Goal: Information Seeking & Learning: Learn about a topic

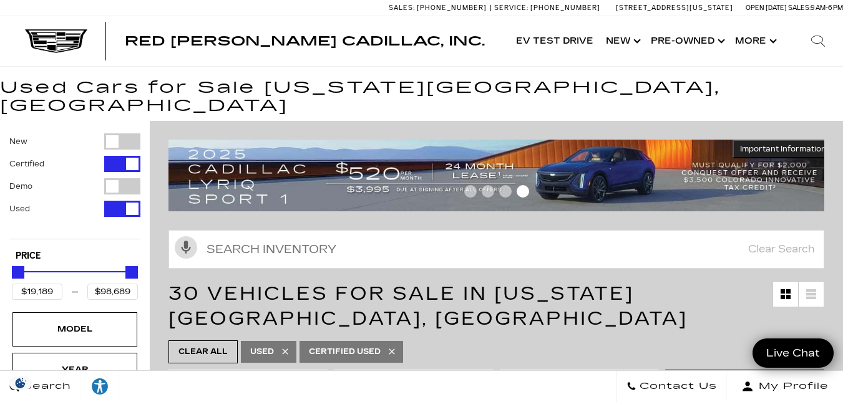
click at [447, 256] on div "Activate Voice Search Clear Search" at bounding box center [496, 248] width 693 height 54
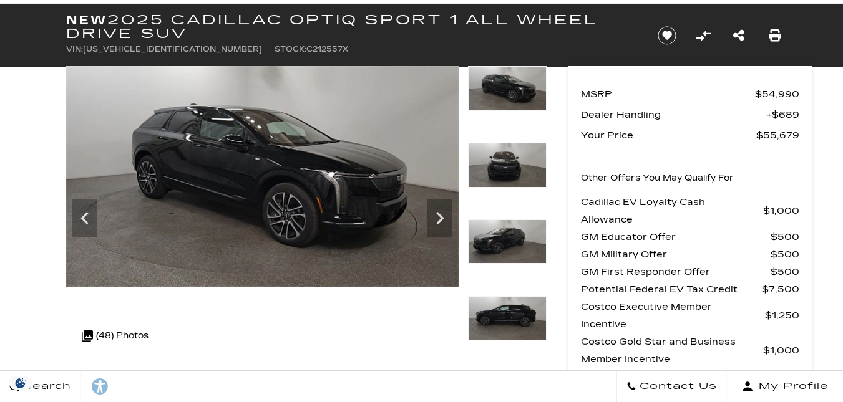
scroll to position [63, 0]
click at [439, 218] on icon "Next" at bounding box center [439, 218] width 25 height 25
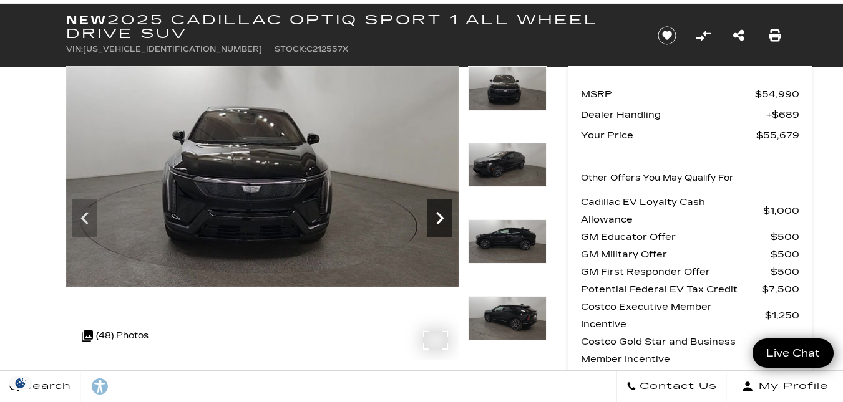
click at [439, 218] on icon "Next" at bounding box center [439, 218] width 25 height 25
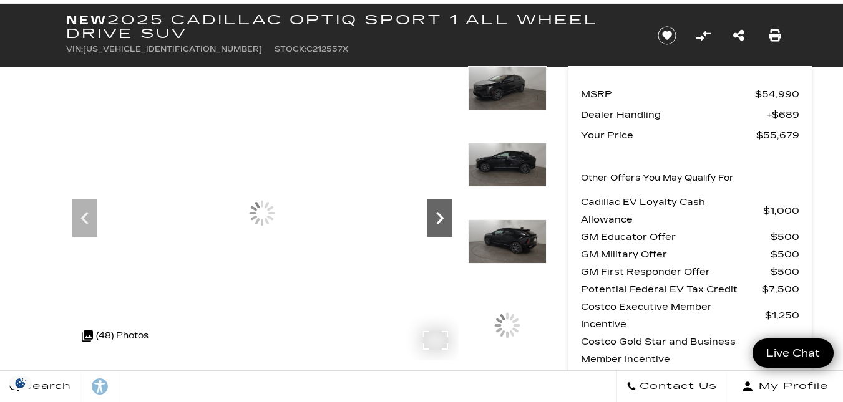
scroll to position [0, 0]
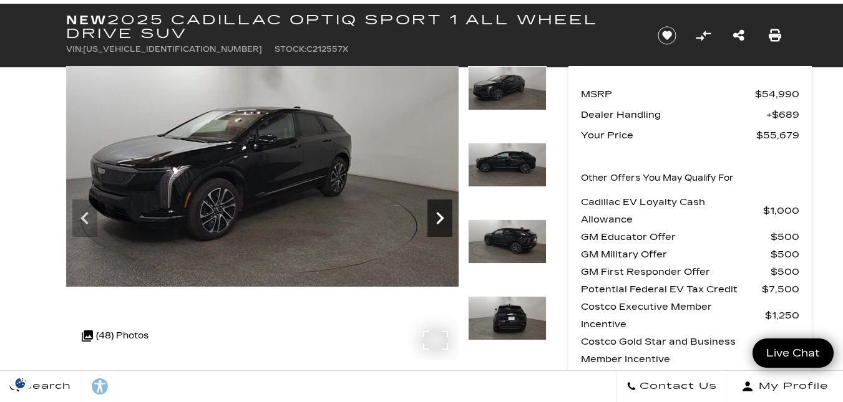
click at [439, 218] on icon "Next" at bounding box center [439, 218] width 25 height 25
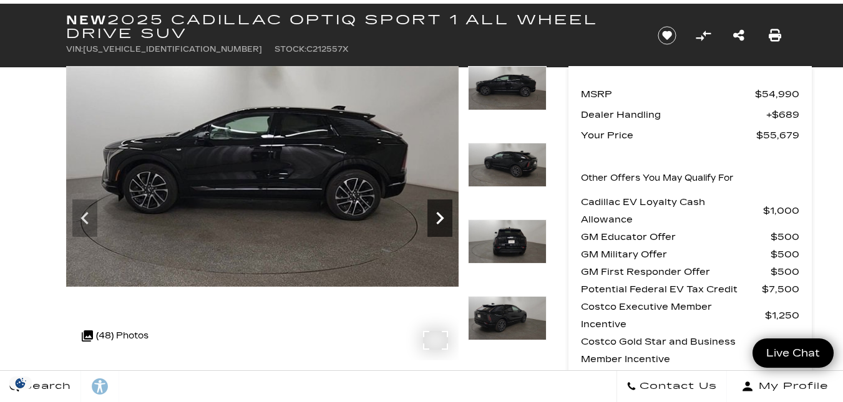
click at [439, 218] on icon "Next" at bounding box center [439, 218] width 25 height 25
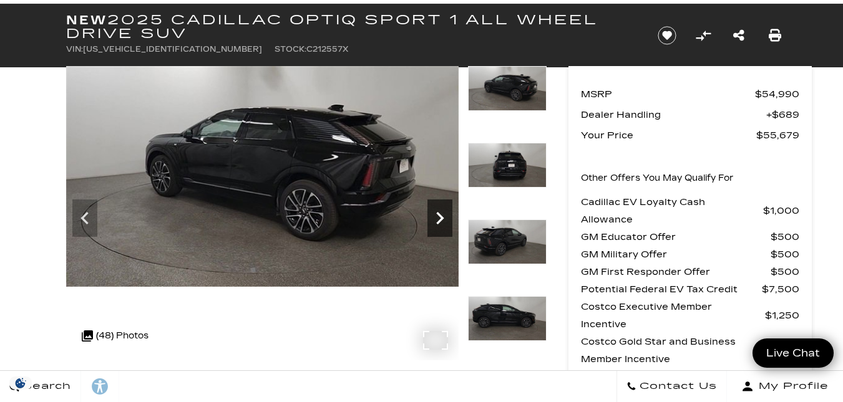
click at [439, 218] on icon "Next" at bounding box center [439, 218] width 25 height 25
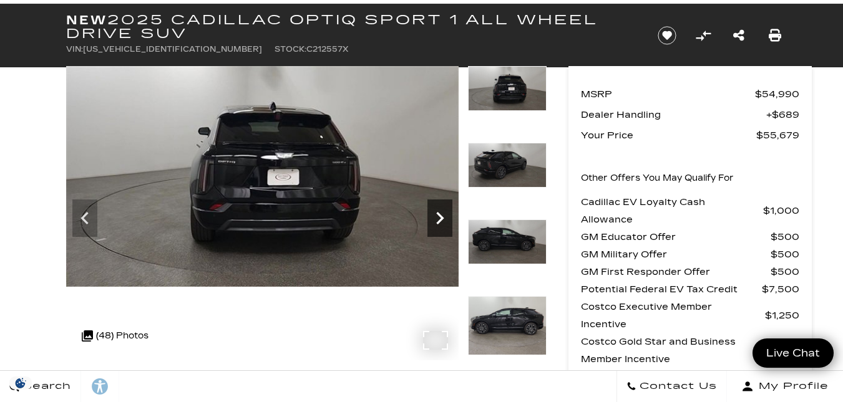
click at [439, 218] on icon "Next" at bounding box center [439, 218] width 25 height 25
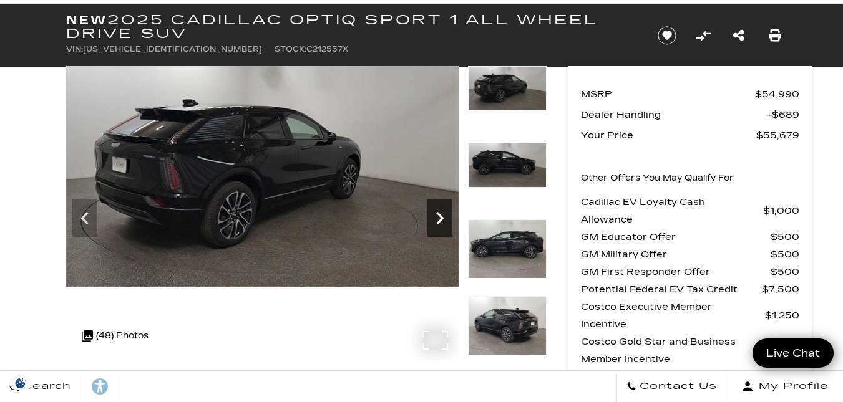
click at [439, 218] on icon "Next" at bounding box center [439, 218] width 25 height 25
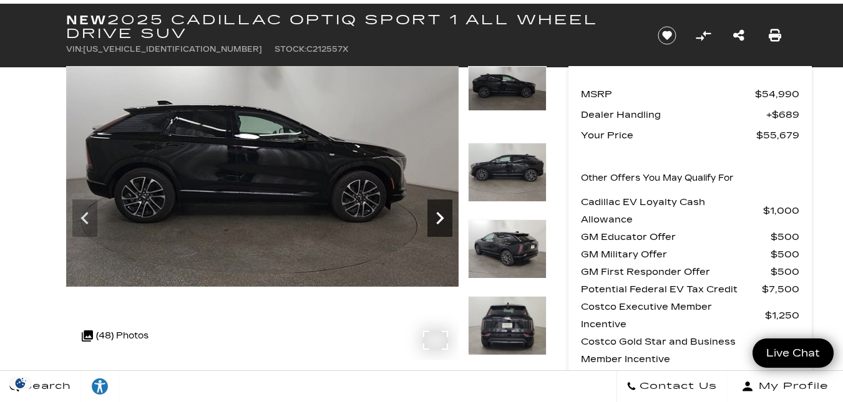
click at [439, 218] on icon "Next" at bounding box center [439, 218] width 25 height 25
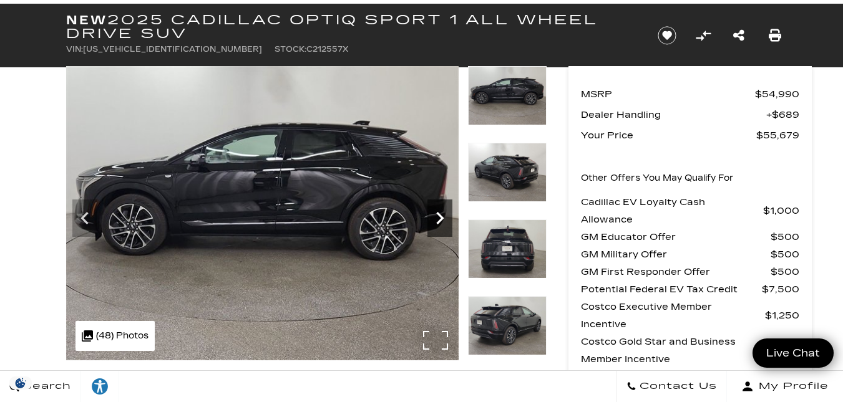
click at [439, 218] on icon "Next" at bounding box center [439, 218] width 25 height 25
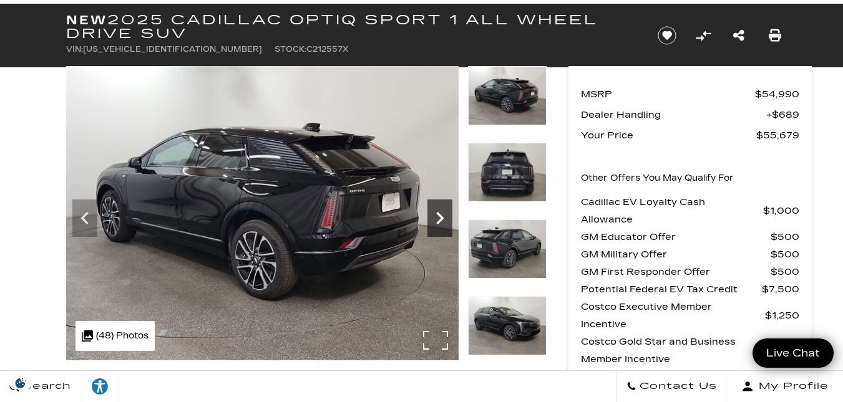
click at [439, 218] on icon "Next" at bounding box center [439, 218] width 25 height 25
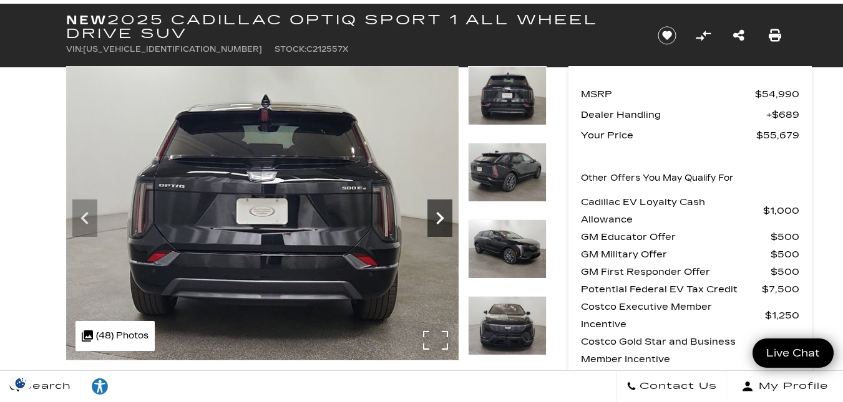
click at [439, 218] on icon "Next" at bounding box center [439, 218] width 25 height 25
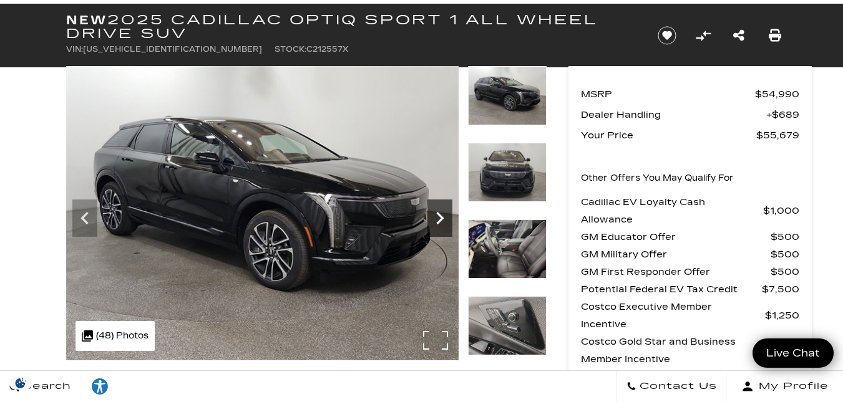
click at [439, 218] on icon "Next" at bounding box center [439, 218] width 25 height 25
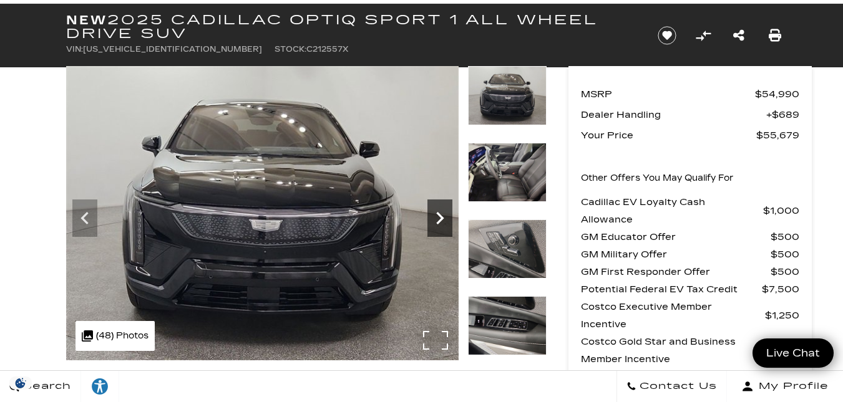
click at [439, 218] on icon "Next" at bounding box center [439, 218] width 25 height 25
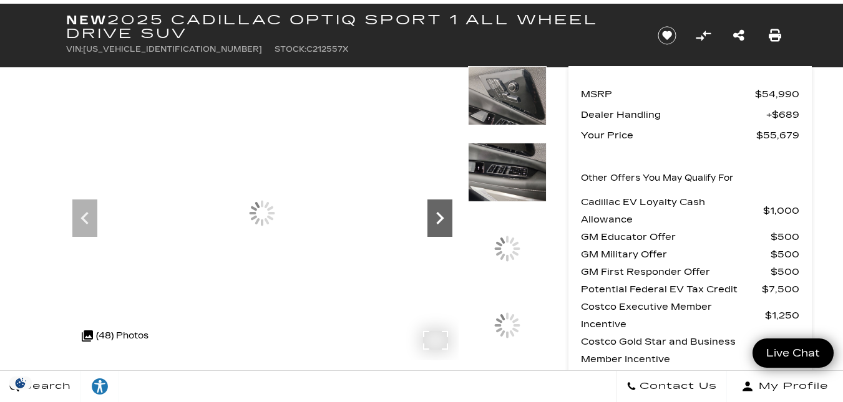
click at [439, 218] on icon "Next" at bounding box center [439, 218] width 25 height 25
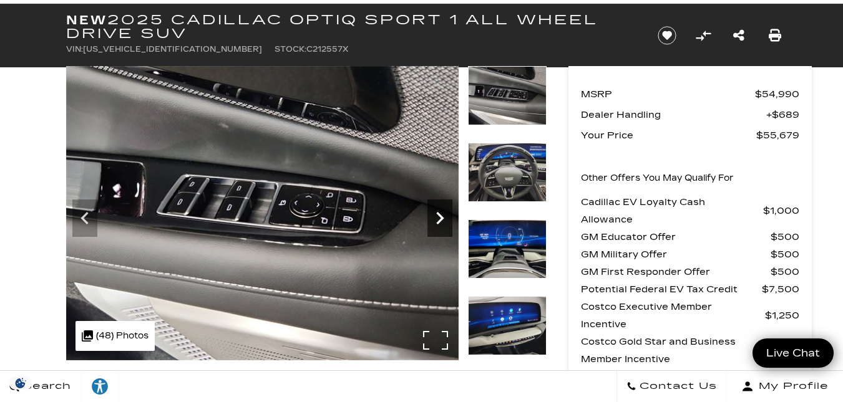
click at [439, 218] on icon "Next" at bounding box center [439, 218] width 25 height 25
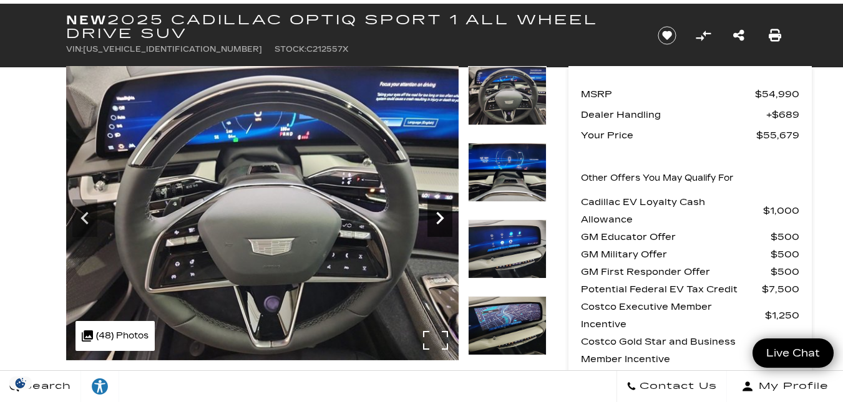
click at [439, 218] on icon "Next" at bounding box center [439, 218] width 25 height 25
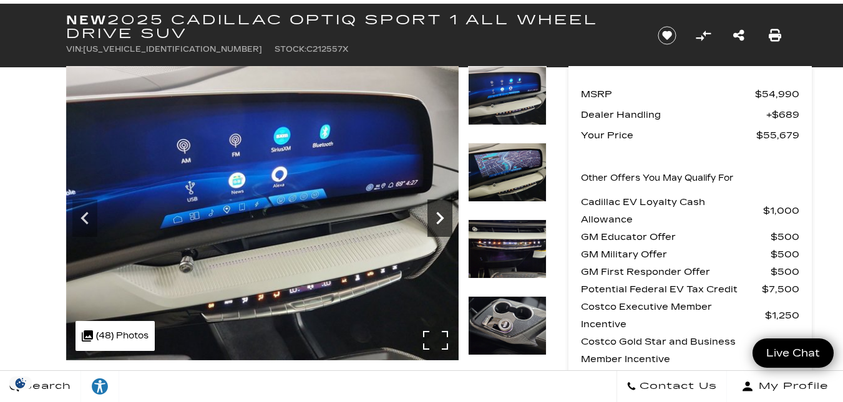
click at [439, 218] on icon "Next" at bounding box center [439, 218] width 25 height 25
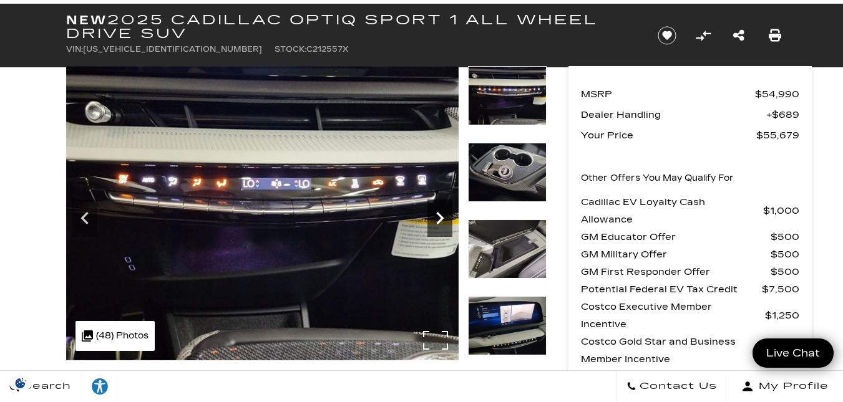
click at [439, 218] on icon "Next" at bounding box center [439, 218] width 25 height 25
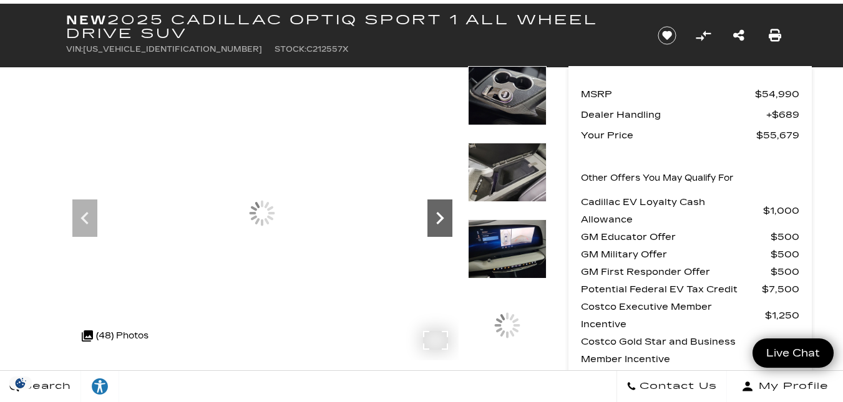
click at [439, 218] on icon "Next" at bounding box center [439, 218] width 25 height 25
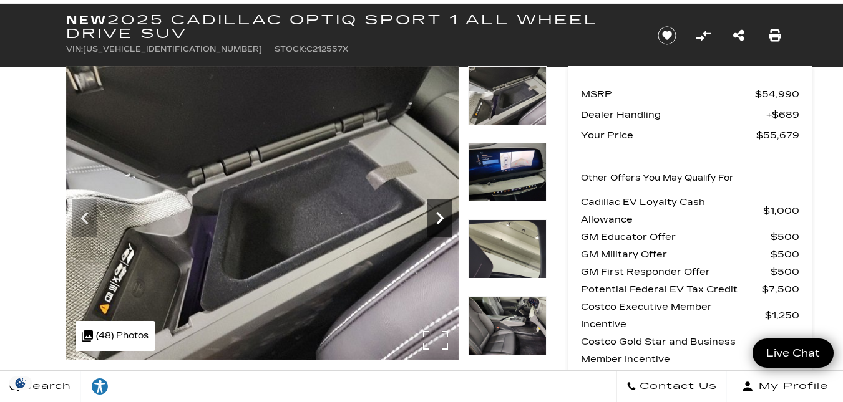
click at [439, 218] on icon "Next" at bounding box center [439, 218] width 25 height 25
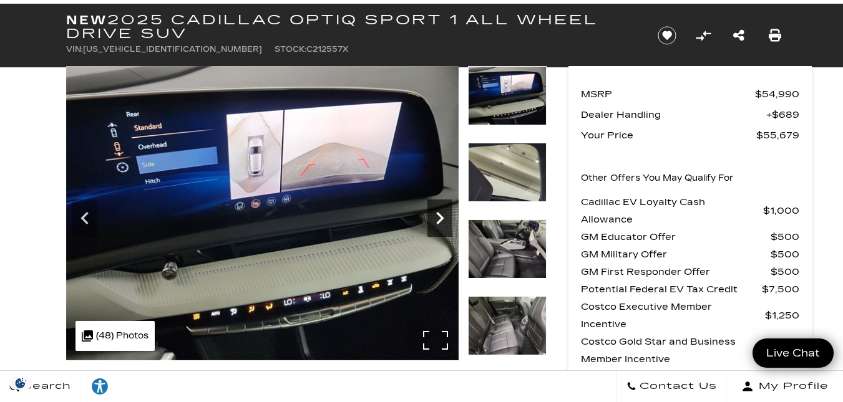
click at [439, 218] on icon "Next" at bounding box center [439, 218] width 25 height 25
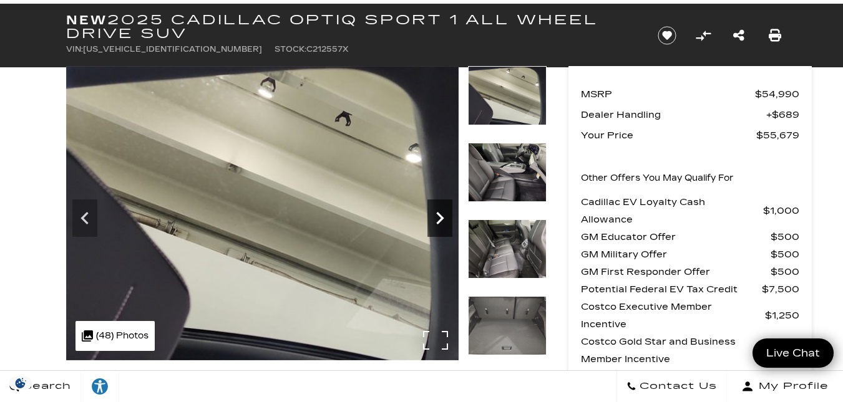
click at [439, 218] on icon "Next" at bounding box center [439, 218] width 25 height 25
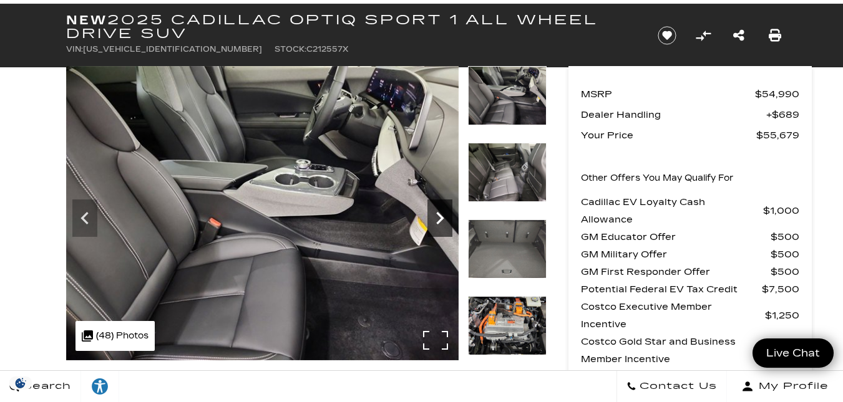
click at [439, 218] on icon "Next" at bounding box center [439, 218] width 25 height 25
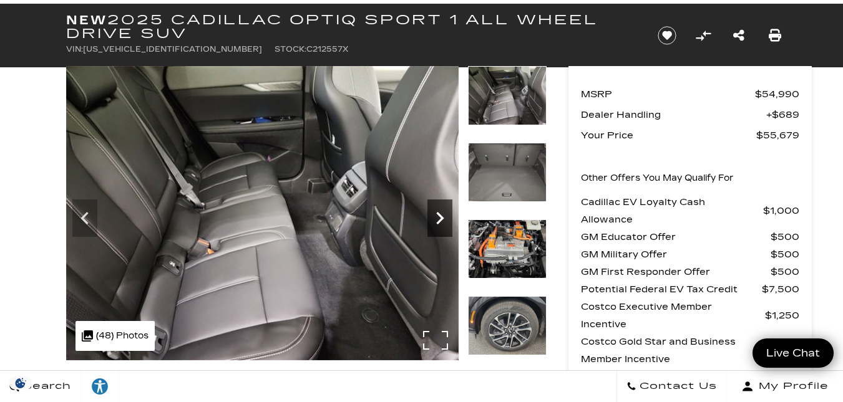
click at [439, 218] on icon "Next" at bounding box center [439, 218] width 25 height 25
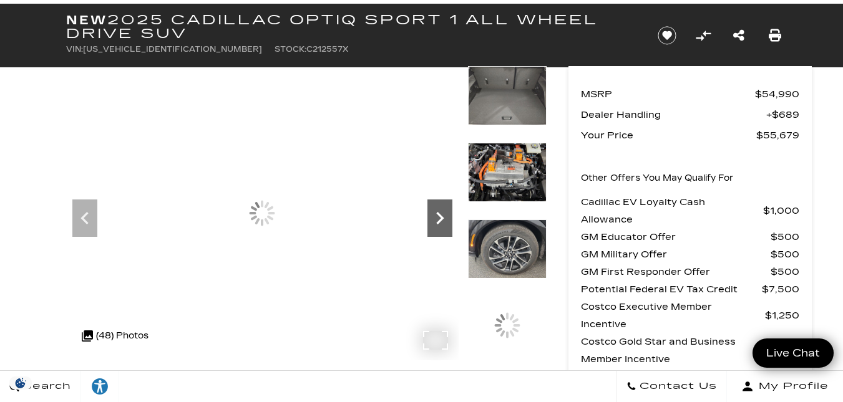
click at [439, 218] on icon "Next" at bounding box center [439, 218] width 25 height 25
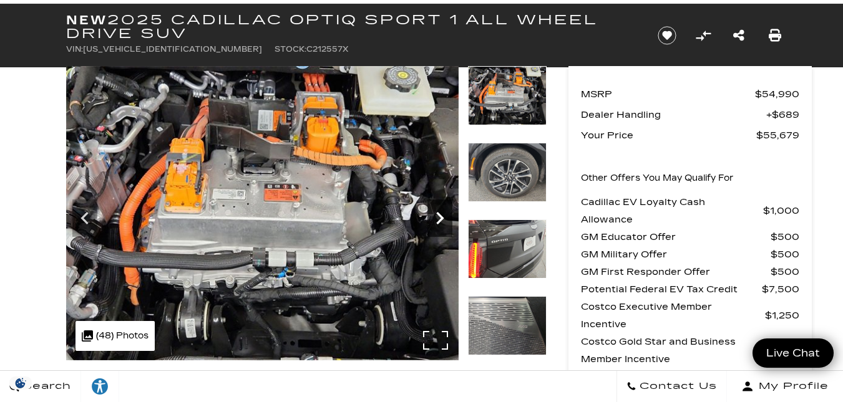
click at [439, 218] on icon "Next" at bounding box center [439, 218] width 25 height 25
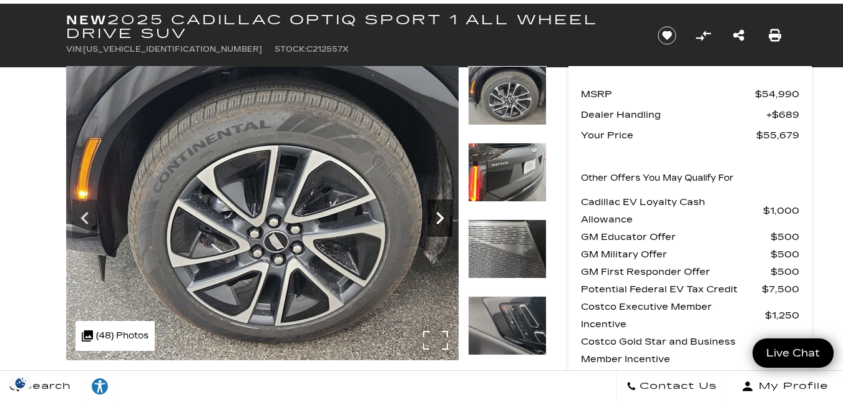
click at [439, 218] on icon "Next" at bounding box center [439, 218] width 25 height 25
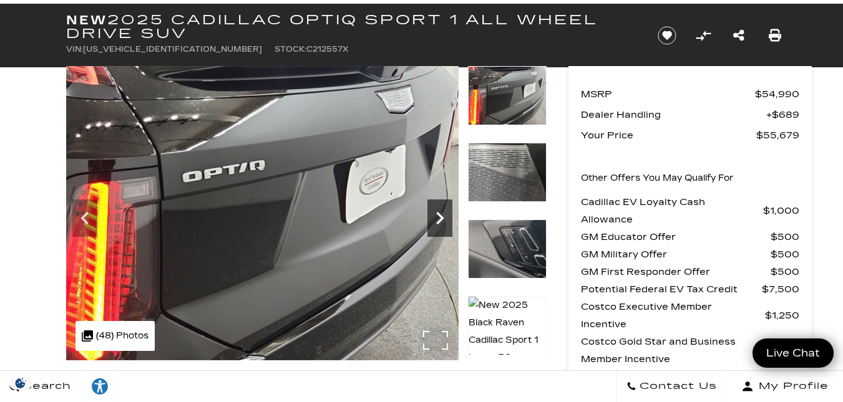
click at [439, 218] on icon "Next" at bounding box center [439, 218] width 25 height 25
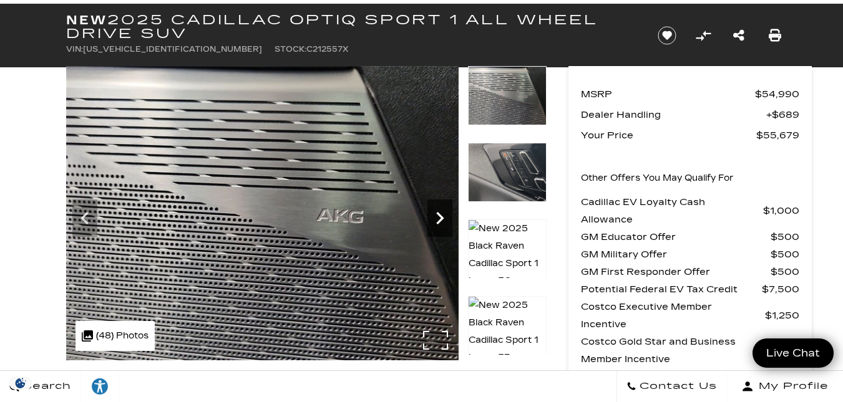
click at [439, 218] on icon "Next" at bounding box center [439, 218] width 25 height 25
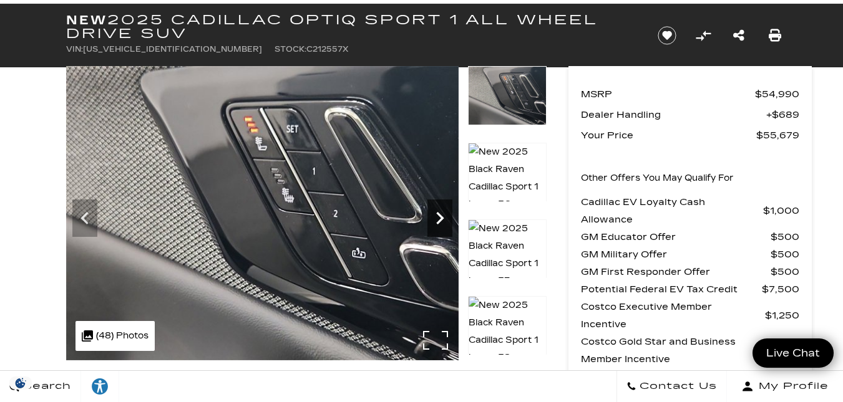
click at [439, 218] on icon "Next" at bounding box center [439, 218] width 25 height 25
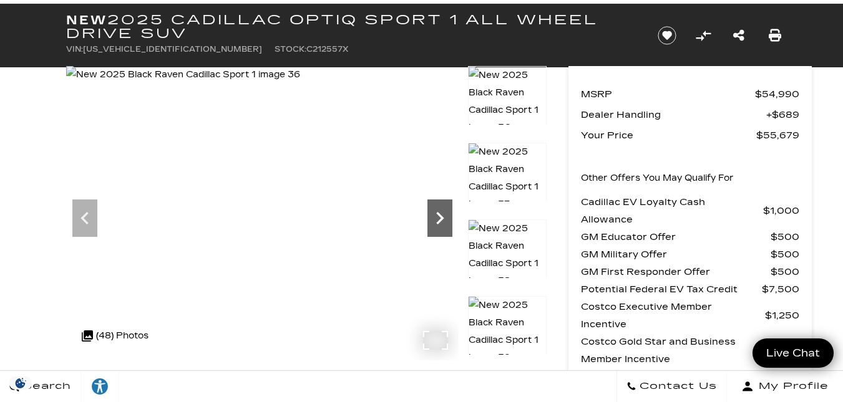
click at [439, 218] on icon "Next" at bounding box center [439, 218] width 25 height 25
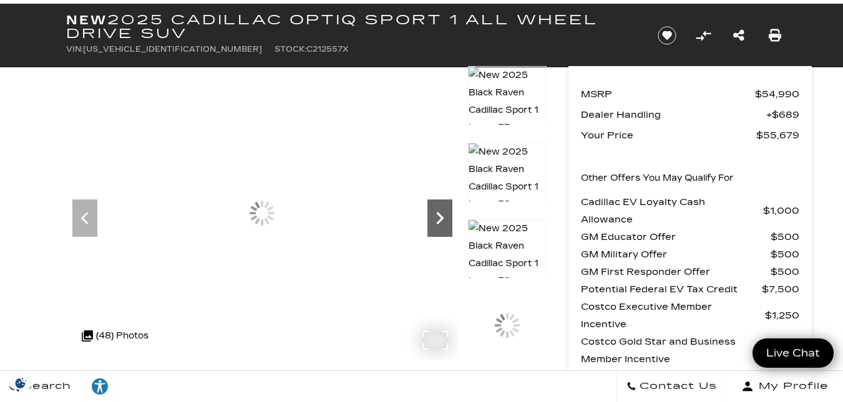
click at [439, 218] on icon "Next" at bounding box center [439, 218] width 25 height 25
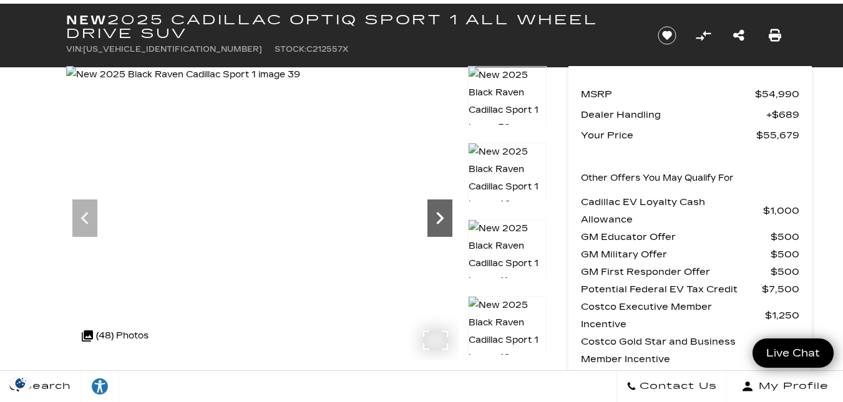
click at [439, 218] on icon "Next" at bounding box center [439, 218] width 25 height 25
click at [440, 217] on icon "Next" at bounding box center [439, 218] width 7 height 12
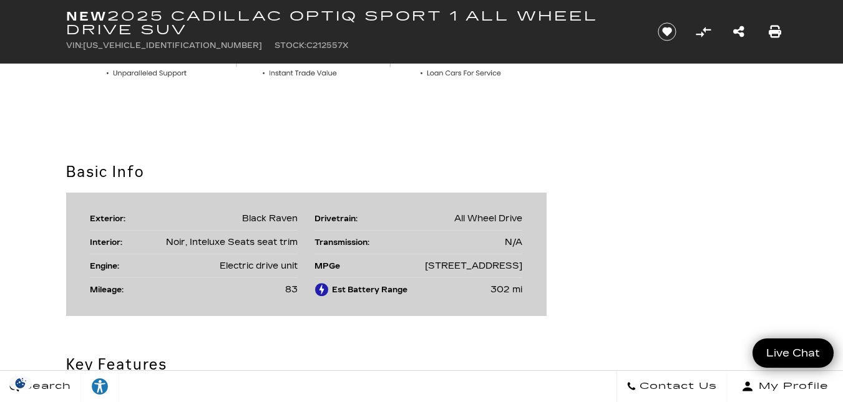
scroll to position [944, 0]
click at [404, 249] on li "Transmission: N/A" at bounding box center [418, 243] width 208 height 24
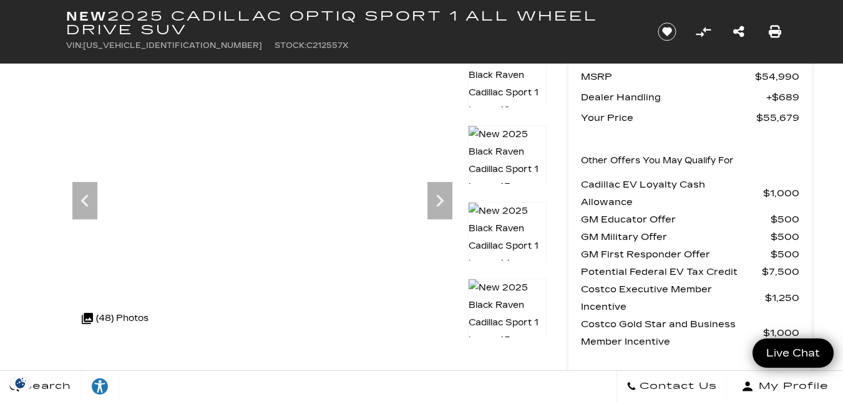
scroll to position [39, 0]
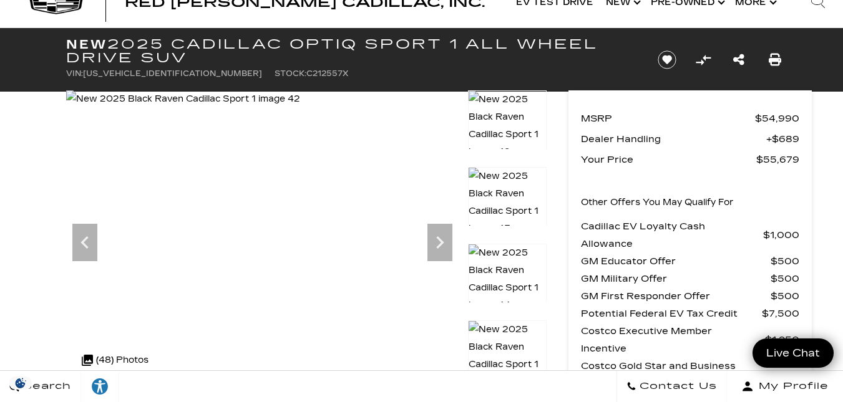
click at [300, 108] on img at bounding box center [183, 98] width 234 height 17
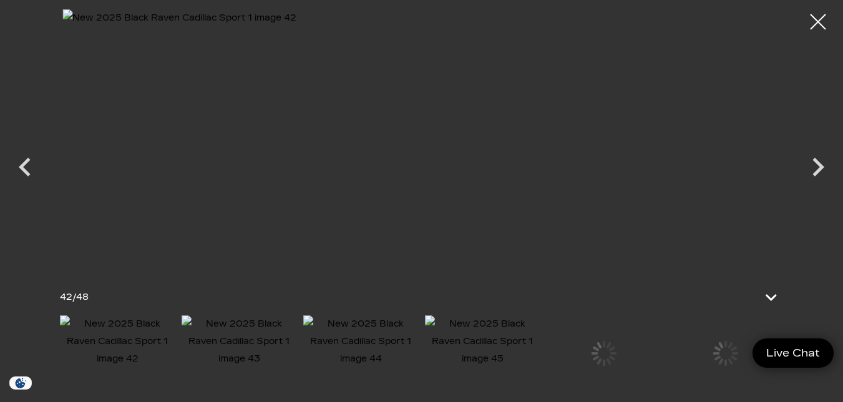
scroll to position [41, 0]
click at [814, 21] on div at bounding box center [817, 22] width 33 height 33
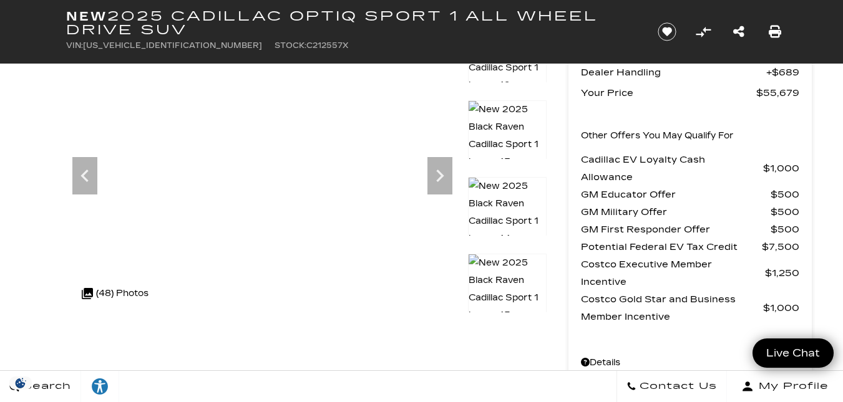
scroll to position [68, 0]
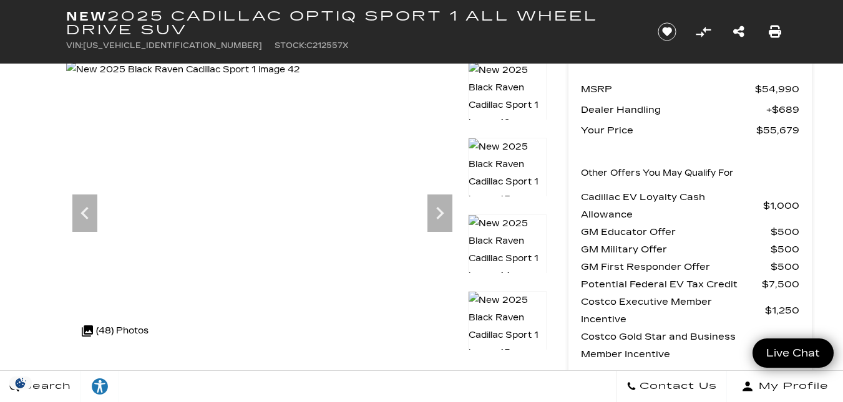
click at [276, 79] on img at bounding box center [183, 69] width 234 height 17
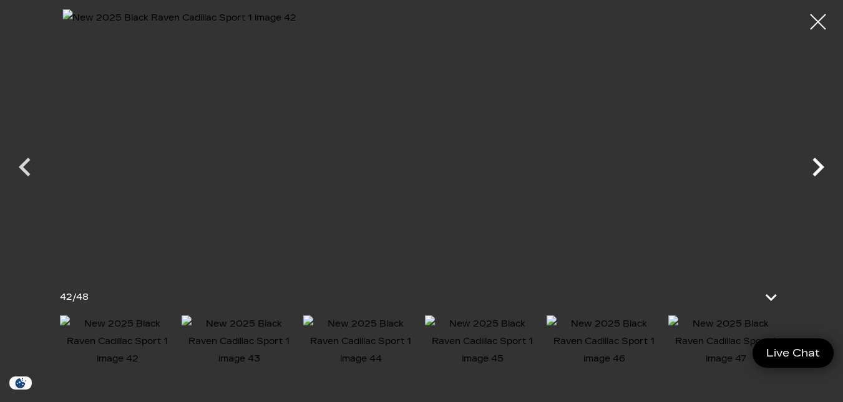
click at [815, 165] on icon "Next" at bounding box center [817, 166] width 37 height 37
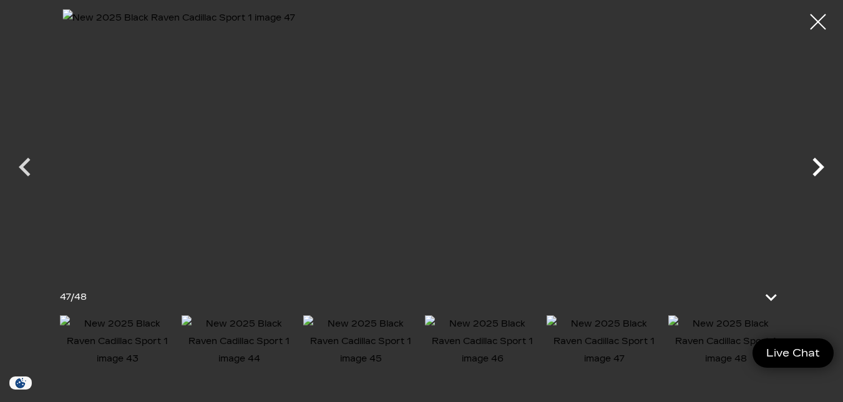
click at [815, 165] on icon "Next" at bounding box center [817, 166] width 37 height 37
click at [815, 164] on div at bounding box center [421, 155] width 843 height 293
click at [816, 18] on div at bounding box center [817, 22] width 33 height 33
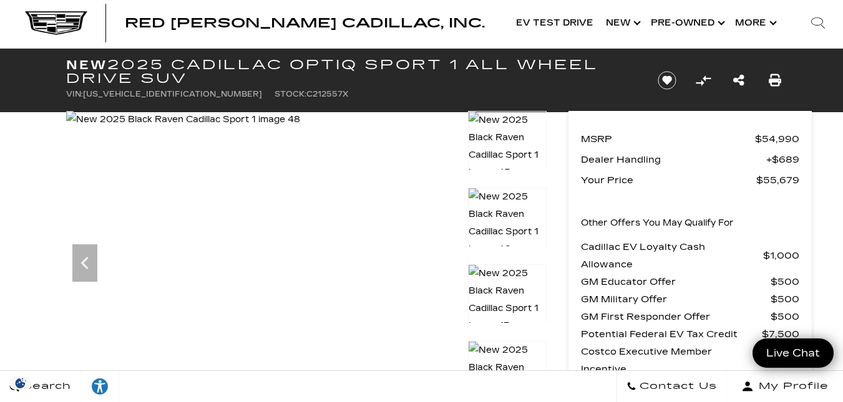
scroll to position [17, 0]
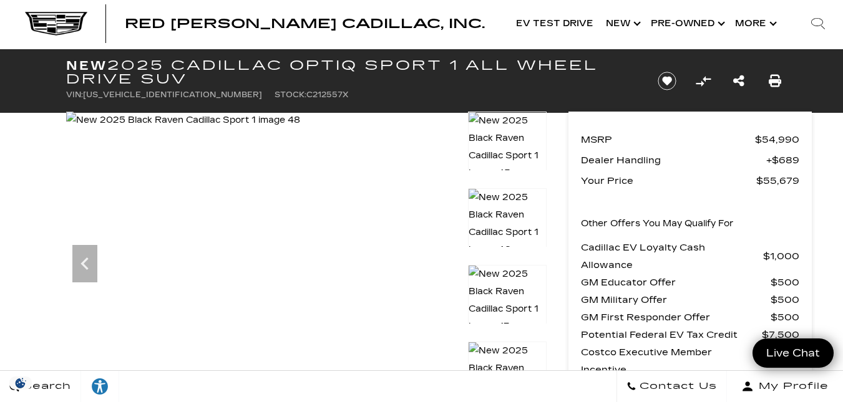
click at [300, 129] on img at bounding box center [183, 120] width 234 height 17
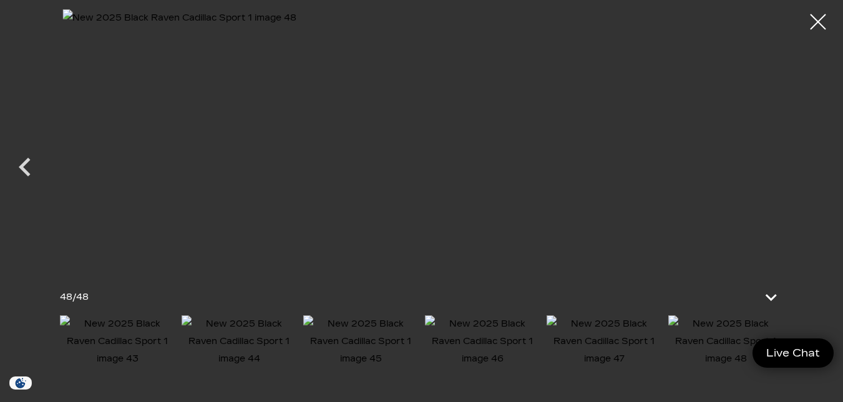
scroll to position [0, 0]
click at [816, 17] on div at bounding box center [817, 22] width 33 height 33
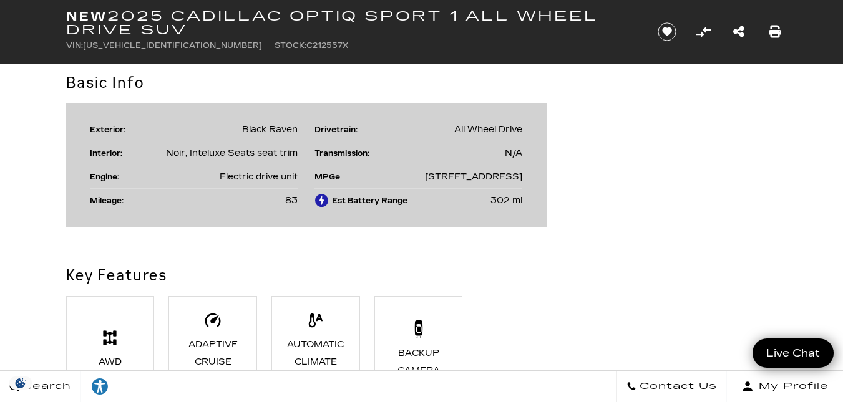
scroll to position [1033, 0]
click at [385, 266] on h2 "Key Features" at bounding box center [306, 275] width 480 height 22
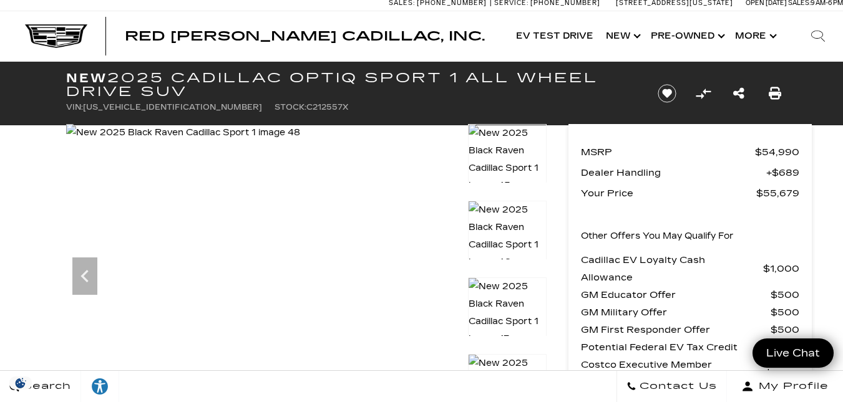
scroll to position [4, 0]
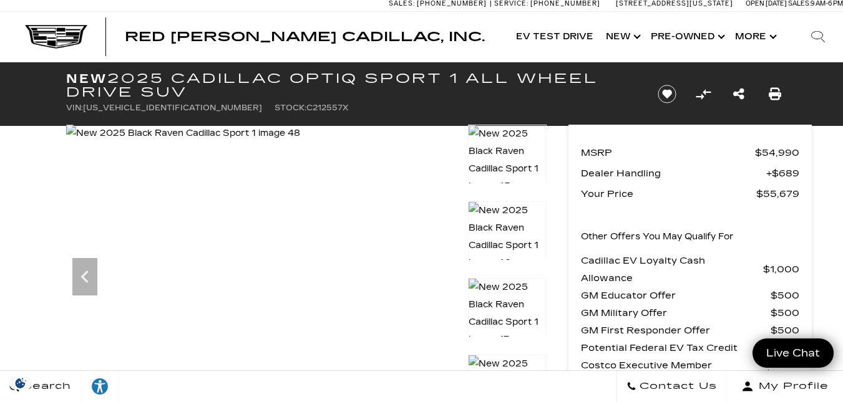
click at [274, 112] on li "Stock: C212557X" at bounding box center [311, 107] width 74 height 17
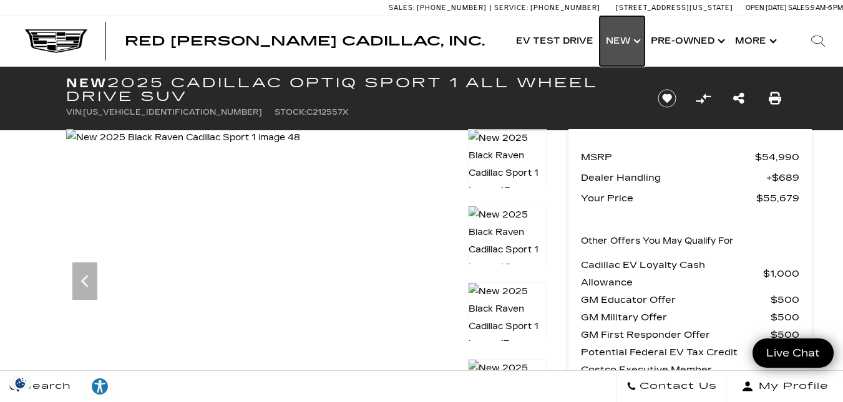
click at [616, 39] on link "Show New" at bounding box center [621, 41] width 45 height 50
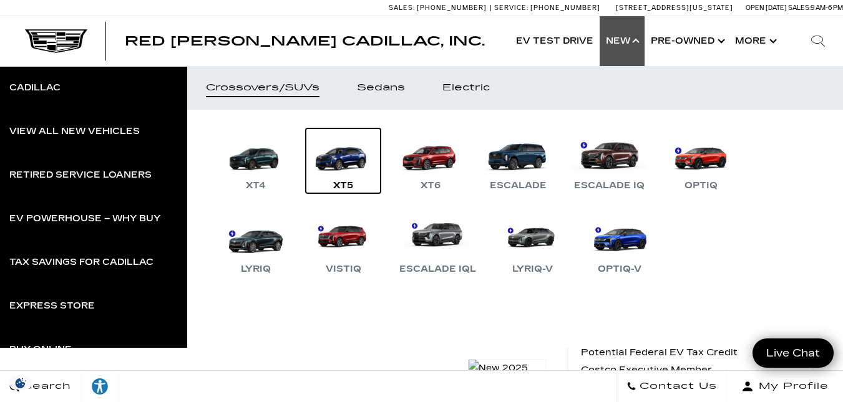
click at [345, 155] on link "XT5" at bounding box center [343, 160] width 75 height 65
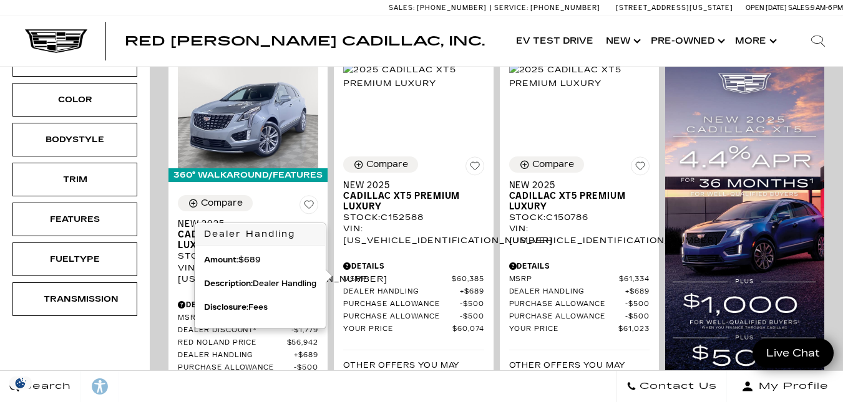
scroll to position [314, 0]
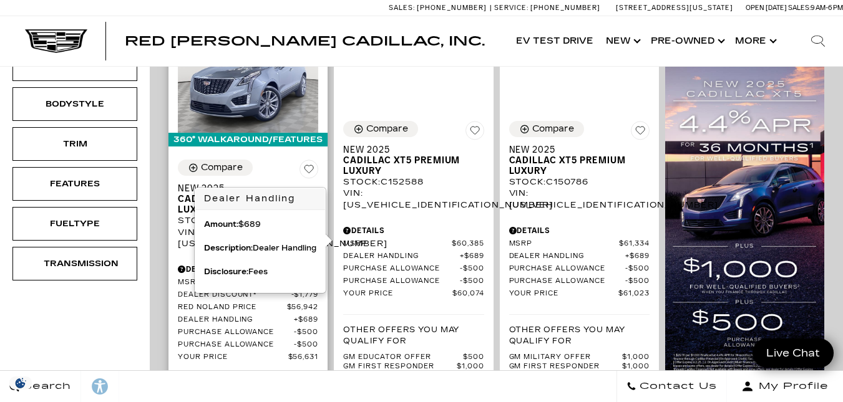
click at [266, 360] on div "MSRP $59,410 Dealer Discount* $1,779 Red Noland Price $56,942 Dealer Handling $…" at bounding box center [248, 380] width 140 height 205
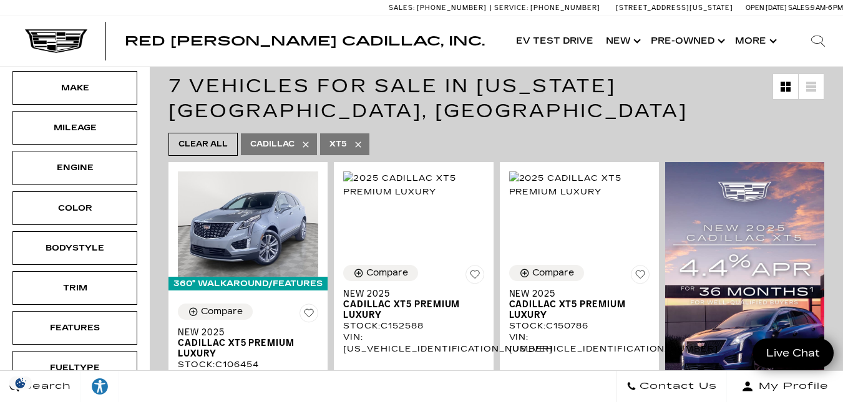
scroll to position [147, 0]
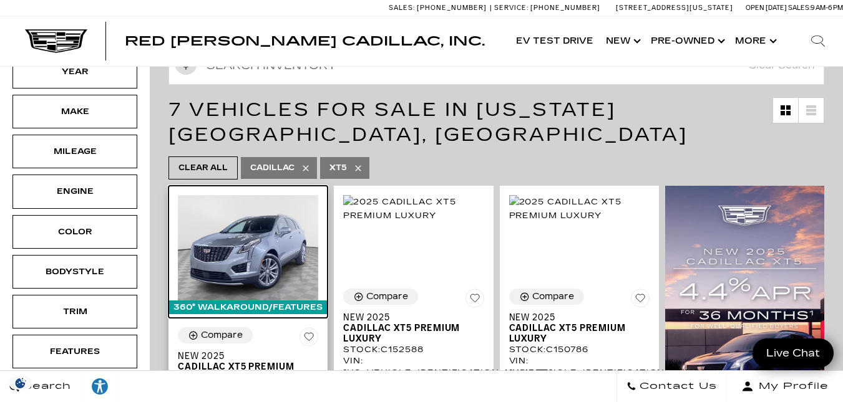
click at [250, 256] on img at bounding box center [248, 247] width 140 height 105
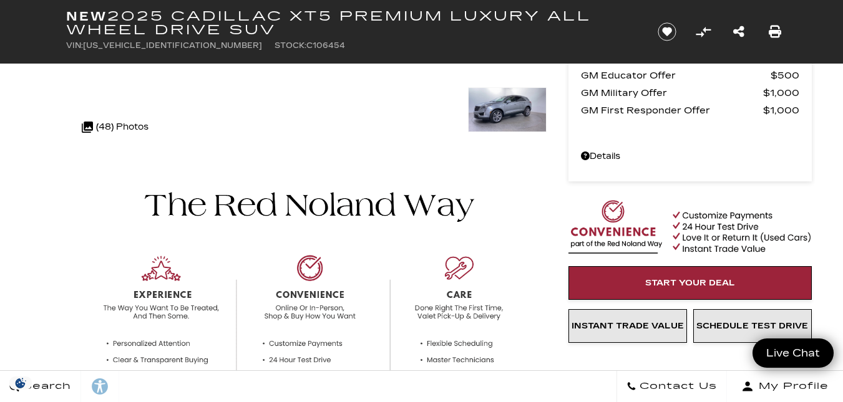
scroll to position [564, 0]
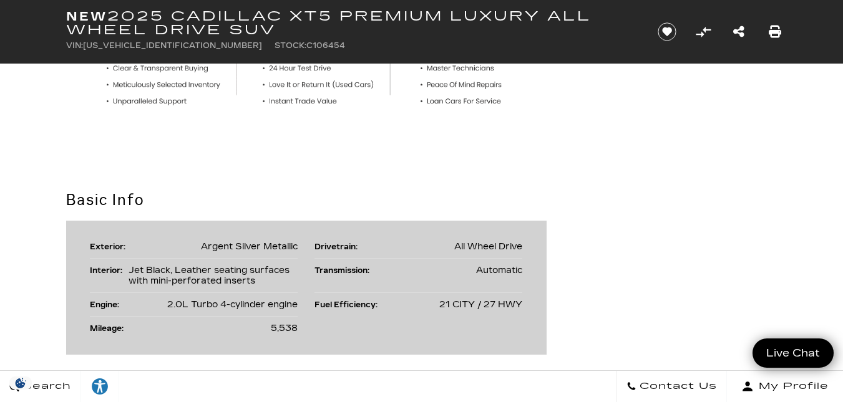
drag, startPoint x: 296, startPoint y: 298, endPoint x: 29, endPoint y: 225, distance: 276.9
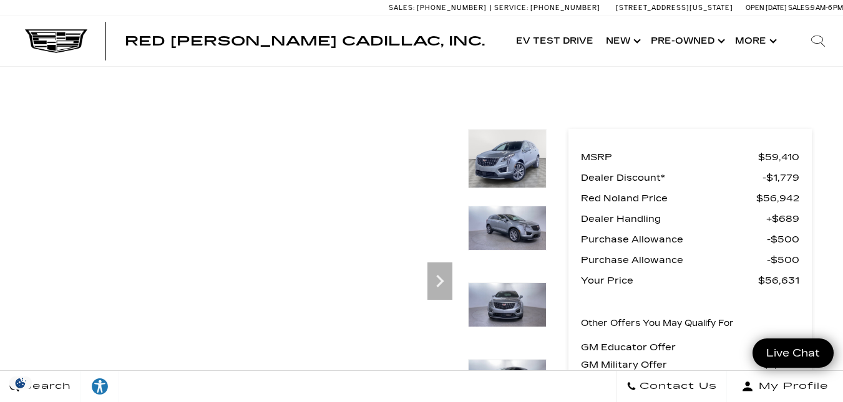
scroll to position [87, 0]
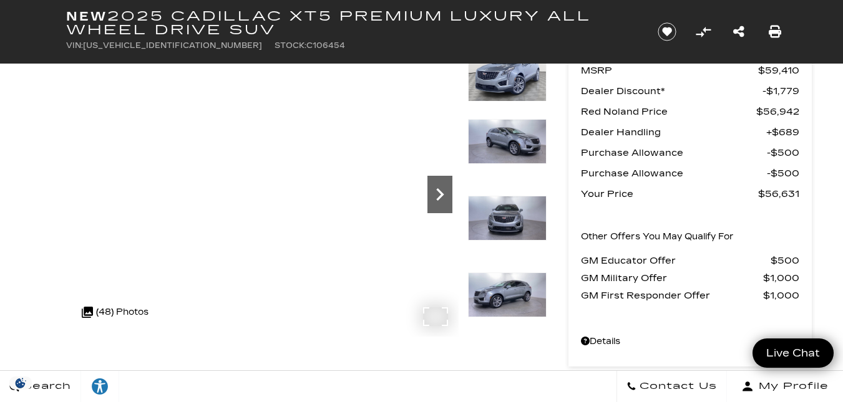
click at [440, 192] on icon "Next" at bounding box center [439, 194] width 7 height 12
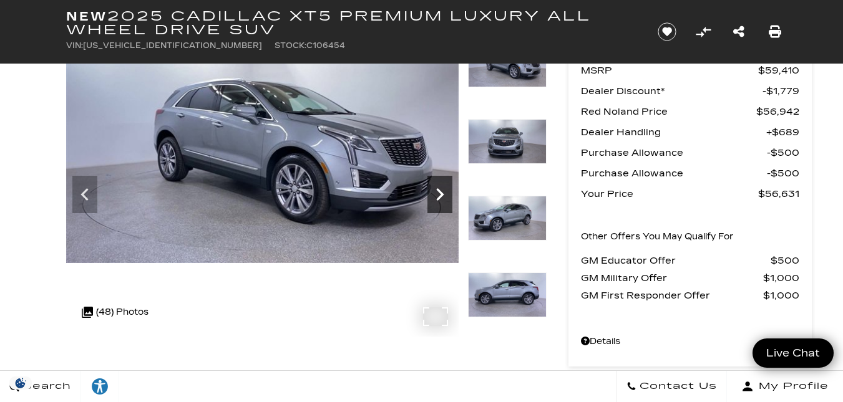
click at [440, 192] on icon "Next" at bounding box center [439, 194] width 7 height 12
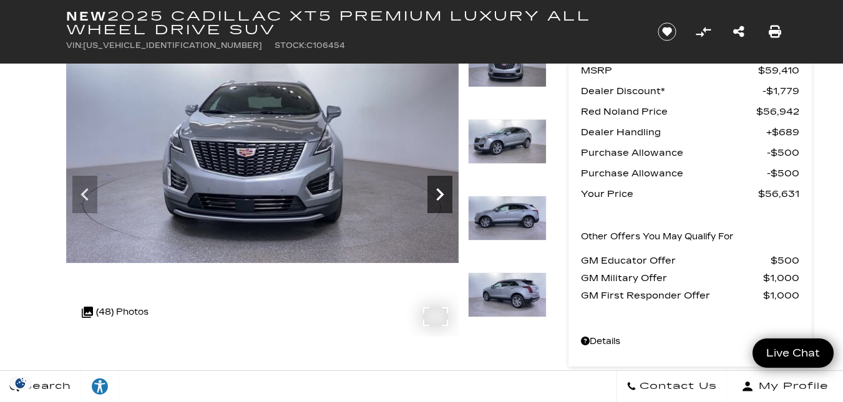
click at [440, 192] on icon "Next" at bounding box center [439, 194] width 7 height 12
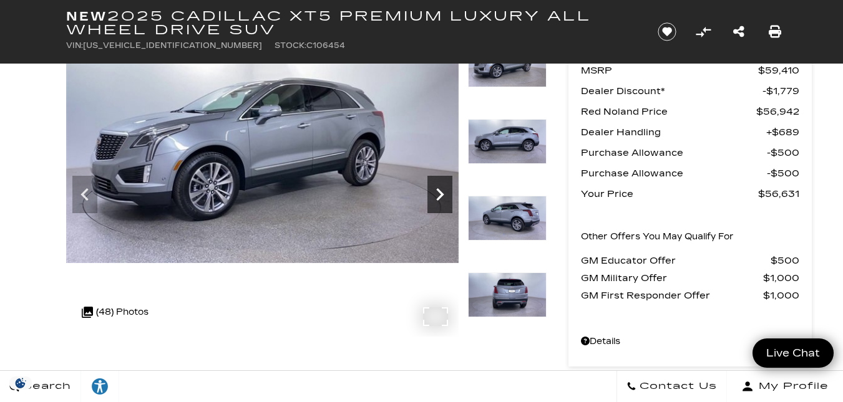
click at [440, 192] on icon "Next" at bounding box center [439, 194] width 7 height 12
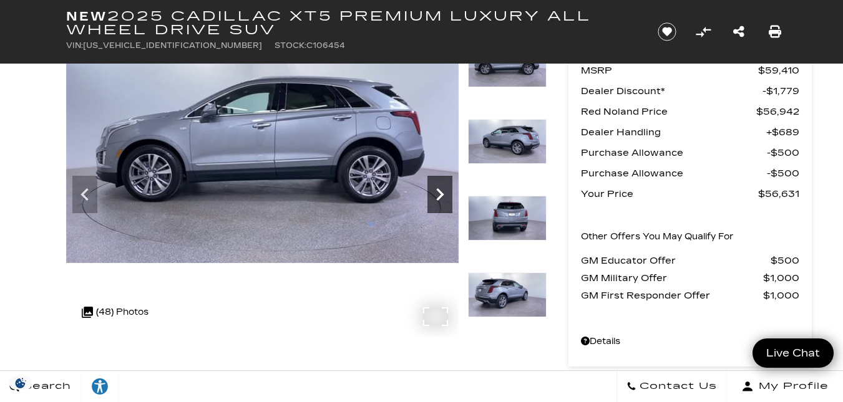
click at [440, 192] on icon "Next" at bounding box center [439, 194] width 7 height 12
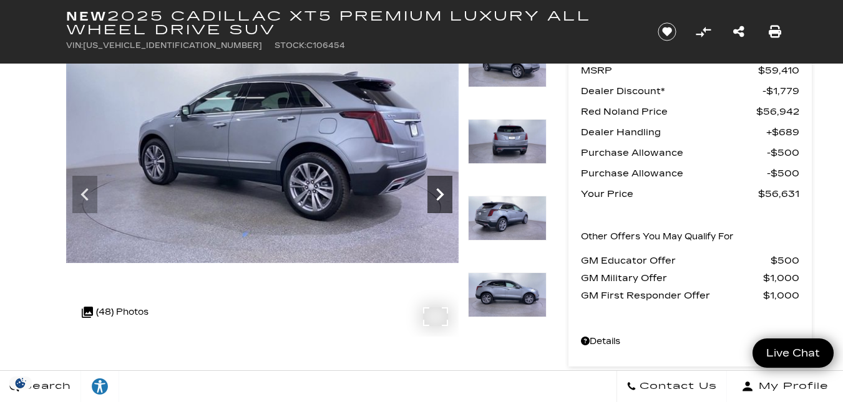
click at [440, 192] on icon "Next" at bounding box center [439, 194] width 7 height 12
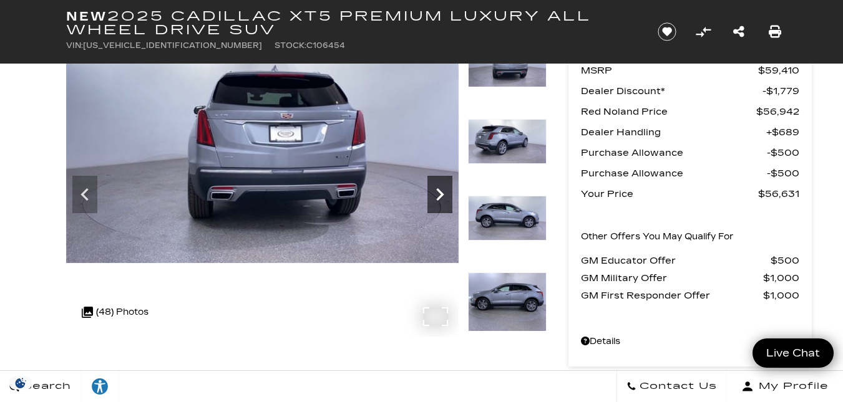
click at [440, 192] on icon "Next" at bounding box center [439, 194] width 7 height 12
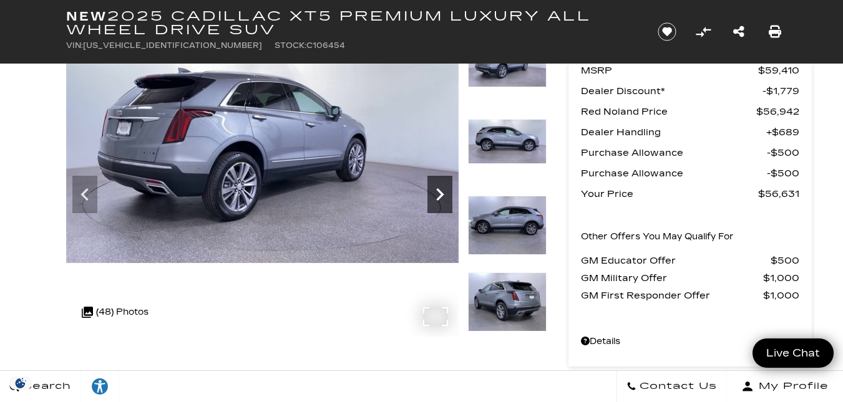
click at [440, 192] on icon "Next" at bounding box center [439, 194] width 7 height 12
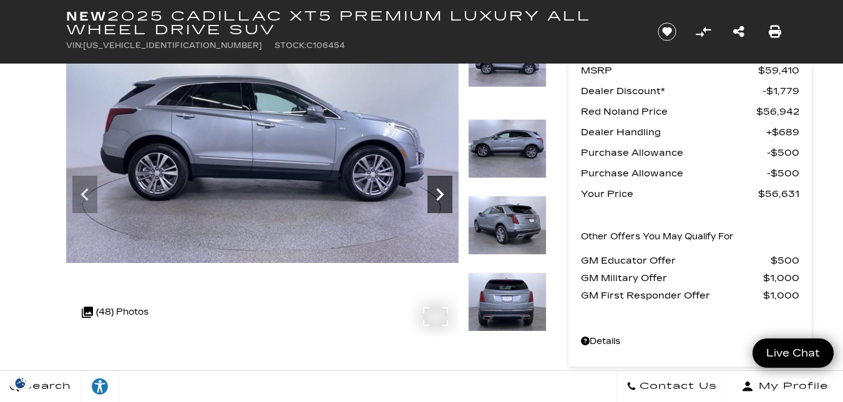
click at [440, 191] on icon "Next" at bounding box center [439, 194] width 7 height 12
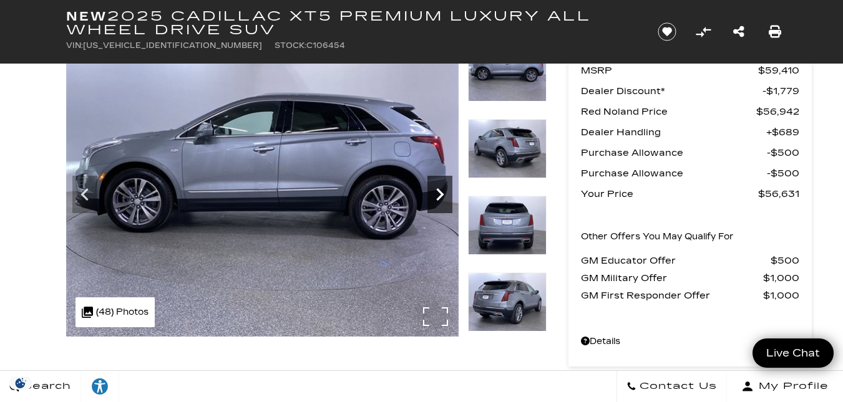
click at [440, 191] on icon "Next" at bounding box center [439, 194] width 7 height 12
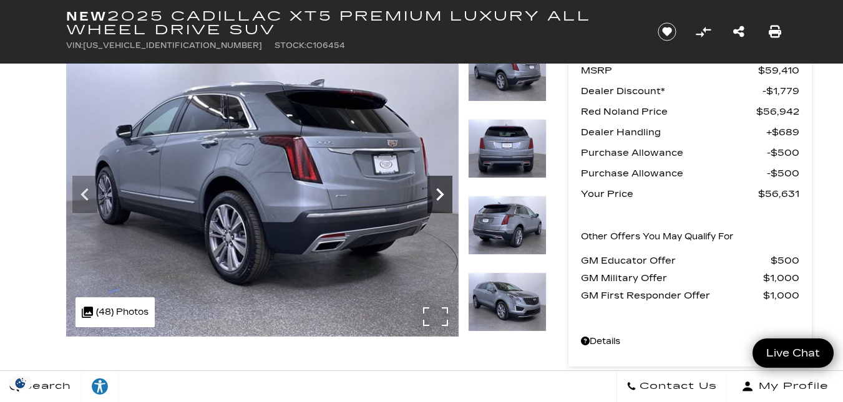
click at [440, 191] on icon "Next" at bounding box center [439, 194] width 7 height 12
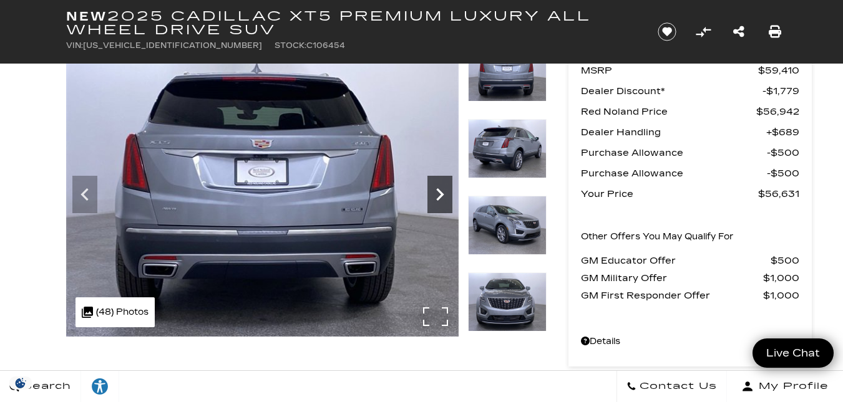
click at [440, 191] on icon "Next" at bounding box center [439, 194] width 7 height 12
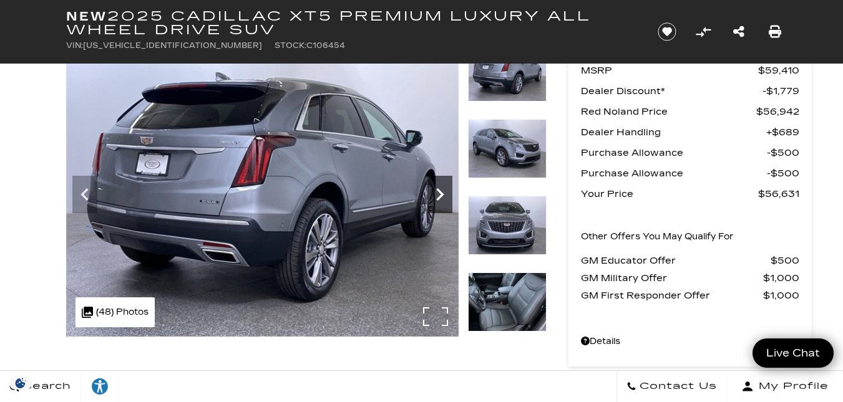
click at [441, 195] on icon "Next" at bounding box center [439, 194] width 7 height 12
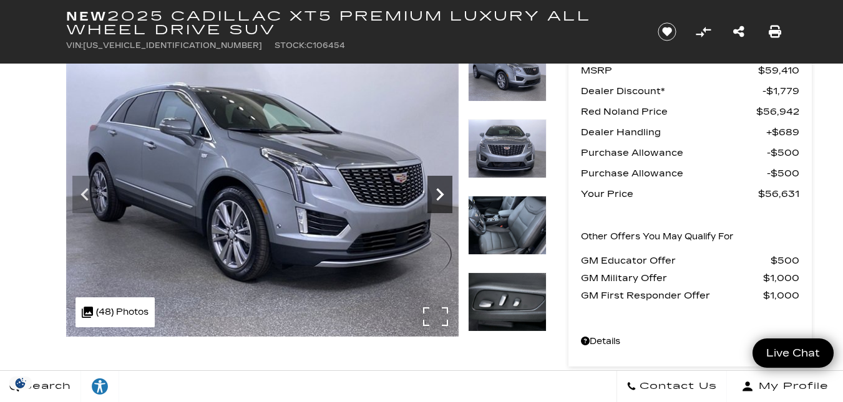
click at [441, 195] on icon "Next" at bounding box center [439, 194] width 7 height 12
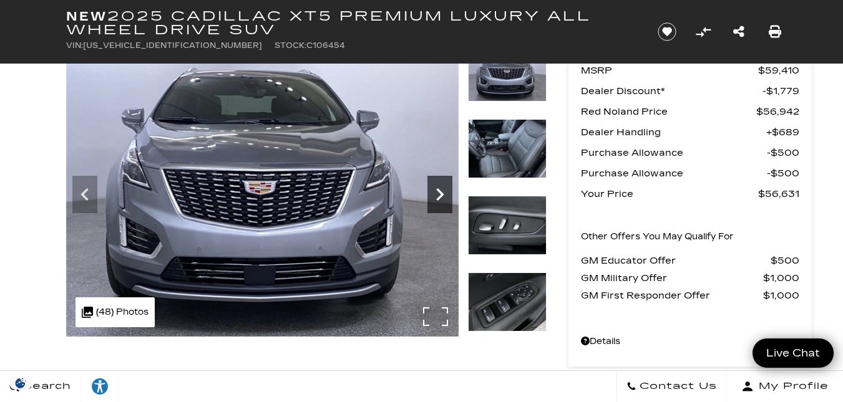
click at [441, 195] on icon "Next" at bounding box center [439, 194] width 7 height 12
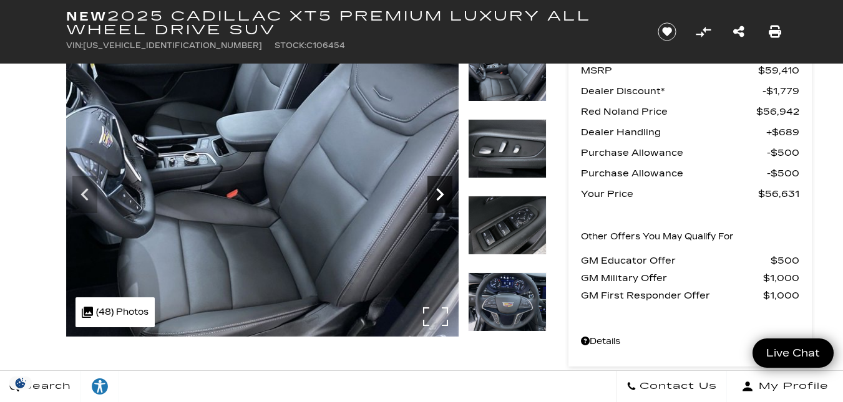
click at [441, 195] on icon "Next" at bounding box center [439, 194] width 7 height 12
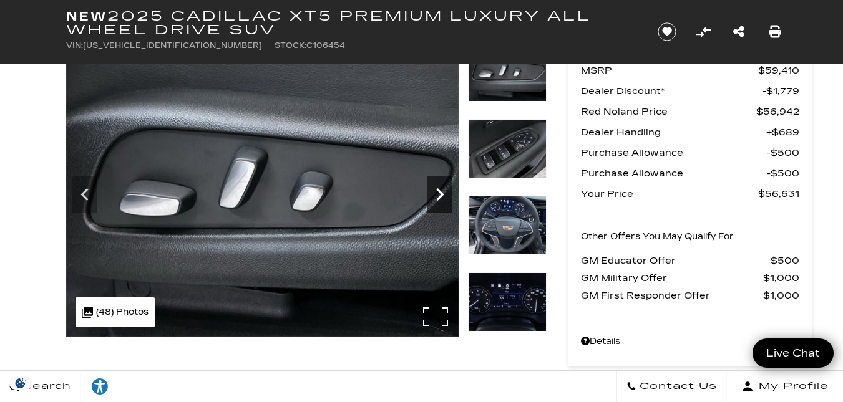
click at [441, 195] on icon "Next" at bounding box center [439, 194] width 7 height 12
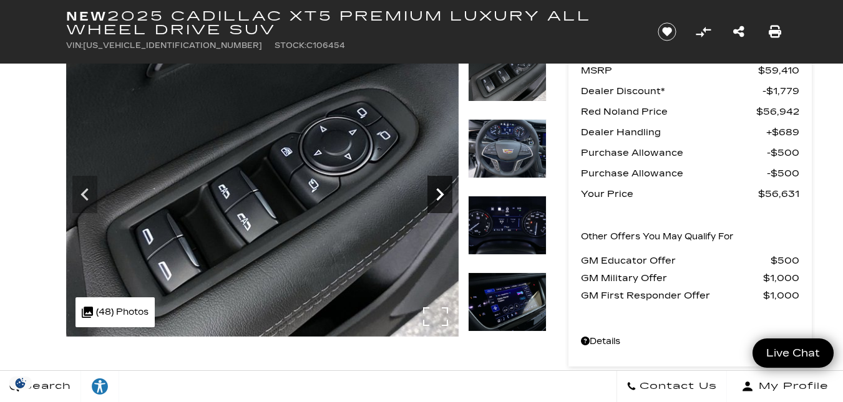
click at [441, 195] on icon "Next" at bounding box center [439, 194] width 7 height 12
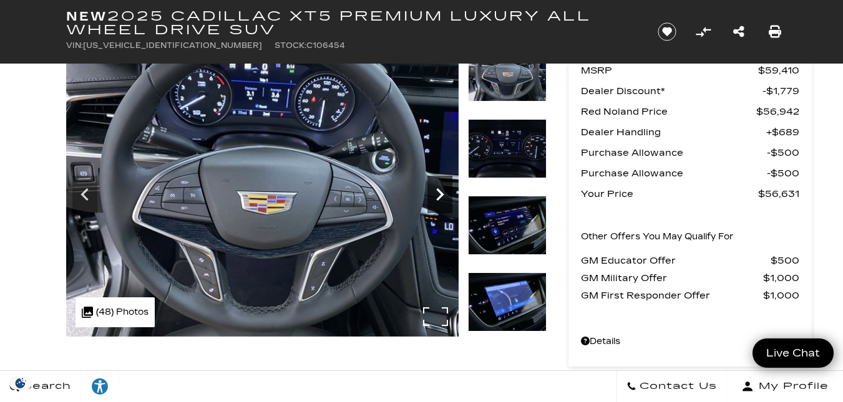
click at [441, 195] on icon "Next" at bounding box center [439, 194] width 7 height 12
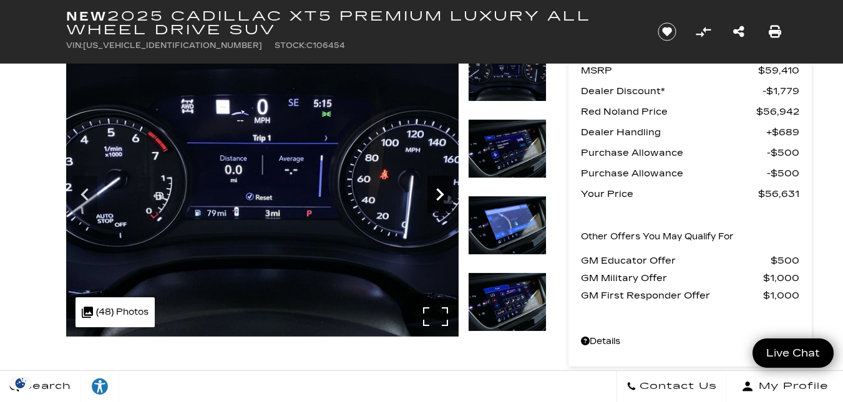
click at [441, 195] on icon "Next" at bounding box center [439, 194] width 7 height 12
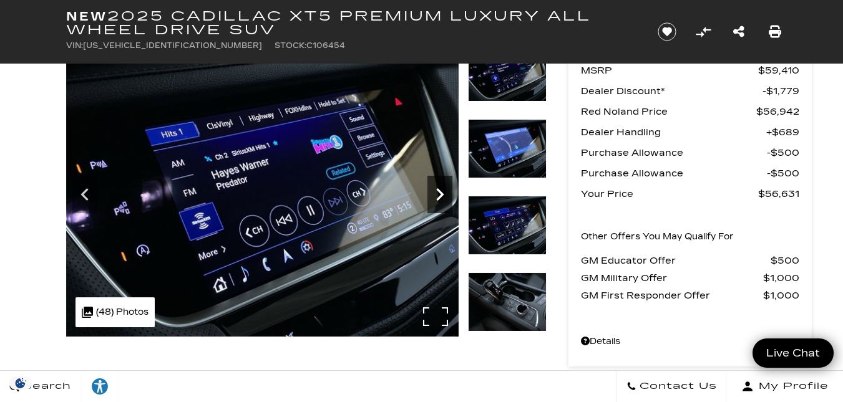
click at [441, 195] on icon "Next" at bounding box center [439, 194] width 7 height 12
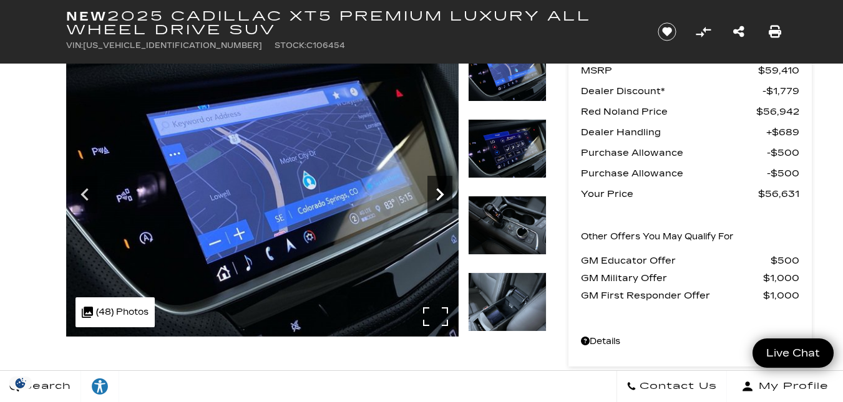
click at [441, 195] on icon "Next" at bounding box center [439, 194] width 7 height 12
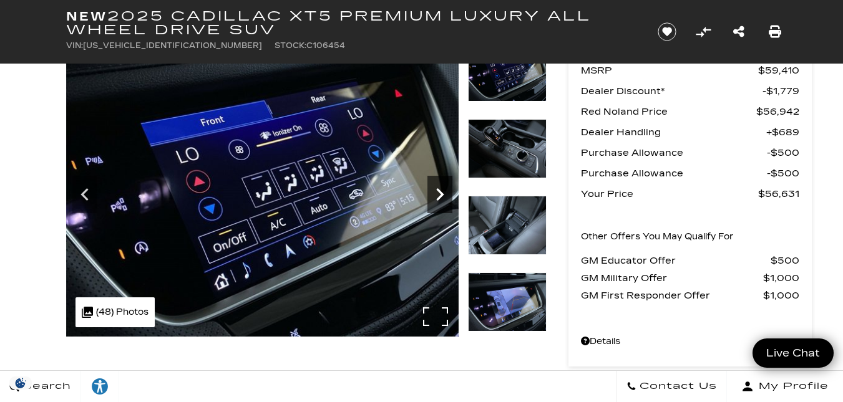
click at [441, 195] on icon "Next" at bounding box center [439, 194] width 7 height 12
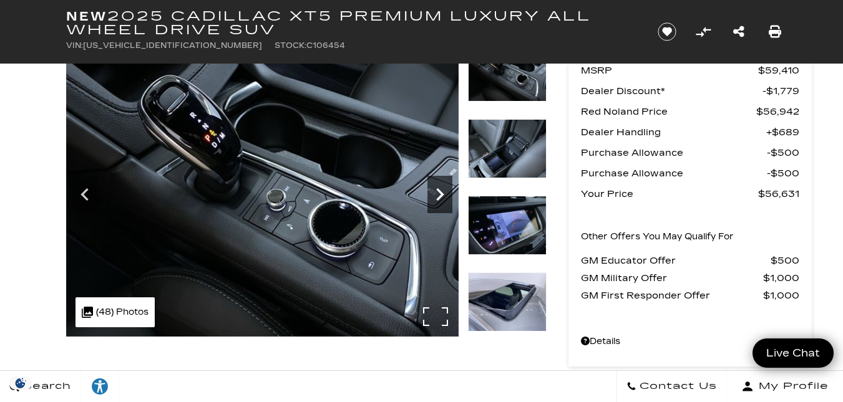
click at [441, 195] on icon "Next" at bounding box center [439, 194] width 7 height 12
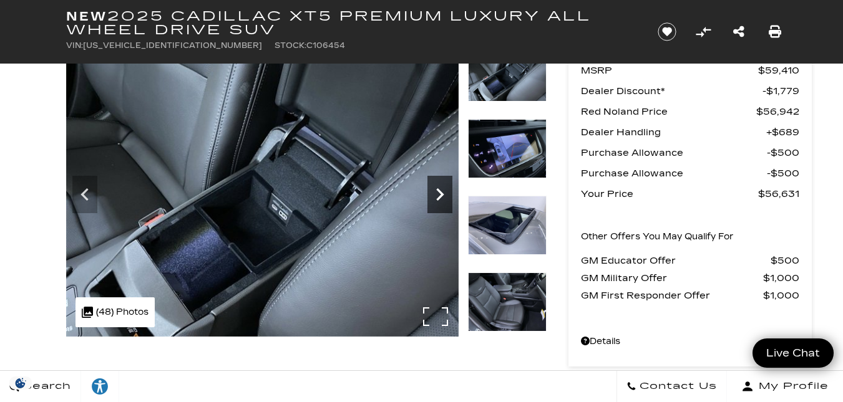
click at [441, 193] on icon "Next" at bounding box center [439, 194] width 7 height 12
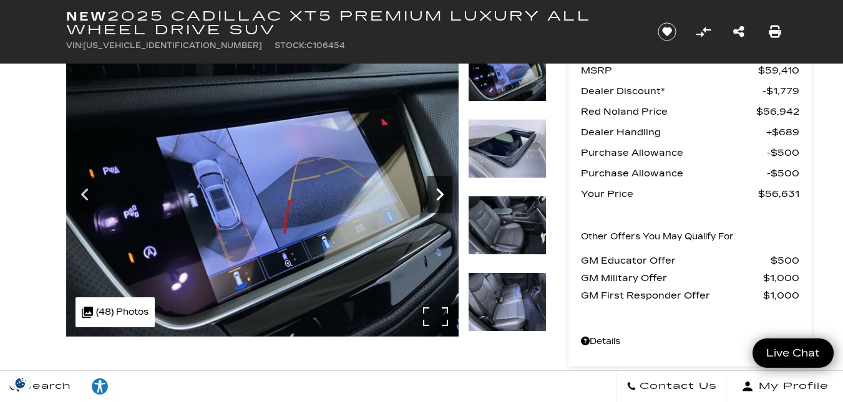
click at [441, 193] on icon "Next" at bounding box center [439, 194] width 7 height 12
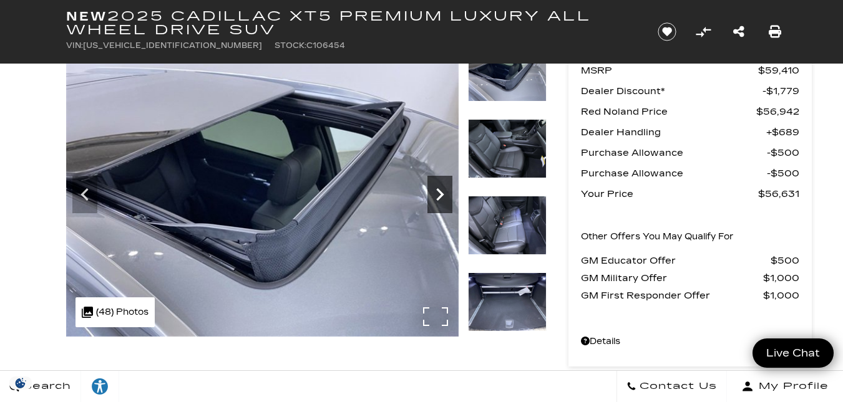
click at [441, 193] on icon "Next" at bounding box center [439, 194] width 7 height 12
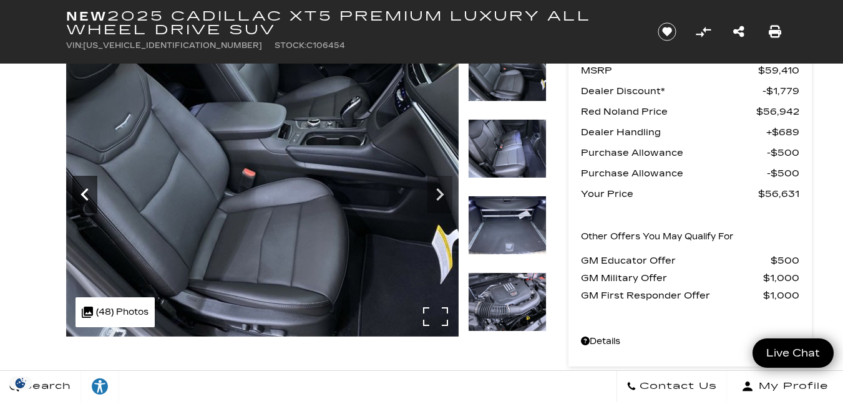
click at [61, 186] on div "360 WalkAround Powered By SpinCar" at bounding box center [296, 189] width 499 height 294
click at [87, 192] on icon "Previous" at bounding box center [84, 194] width 25 height 25
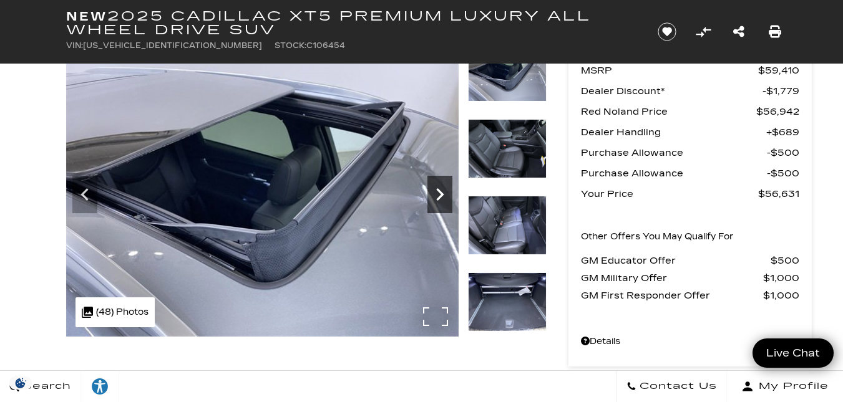
click at [440, 191] on icon "Next" at bounding box center [439, 194] width 25 height 25
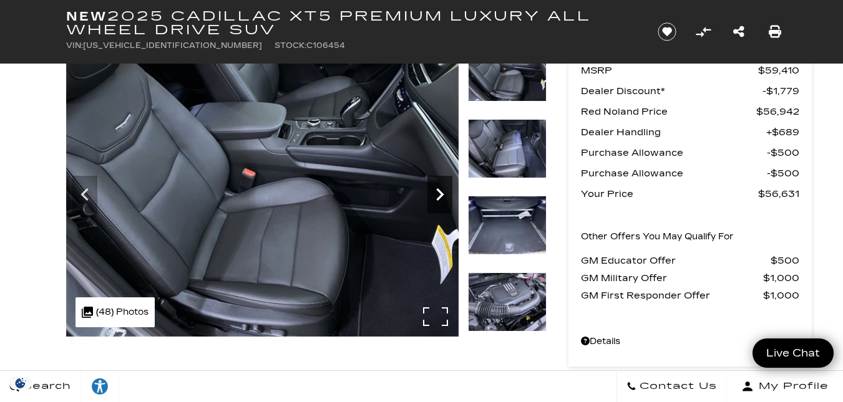
click at [440, 191] on icon "Next" at bounding box center [439, 194] width 7 height 12
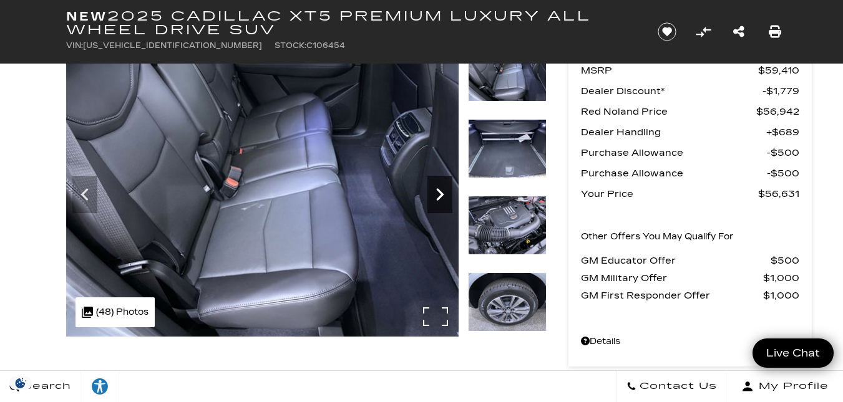
click at [440, 191] on icon "Next" at bounding box center [439, 194] width 7 height 12
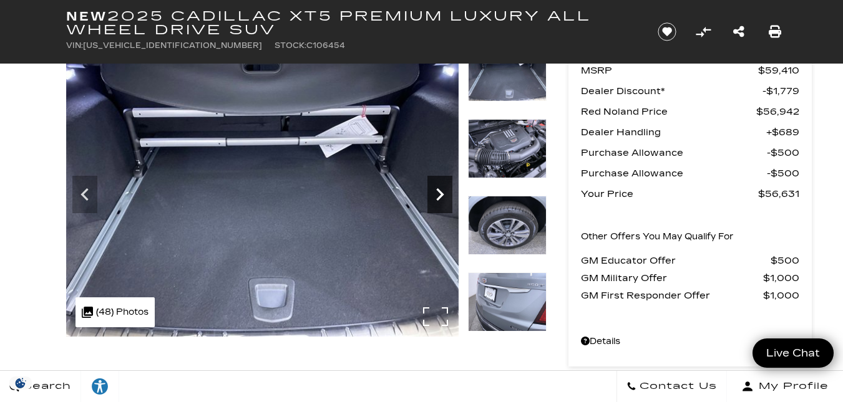
click at [440, 191] on icon "Next" at bounding box center [439, 194] width 7 height 12
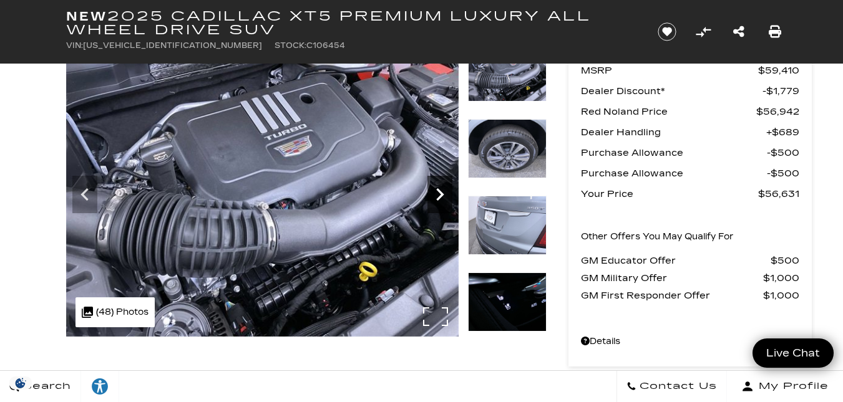
click at [440, 191] on icon "Next" at bounding box center [439, 194] width 7 height 12
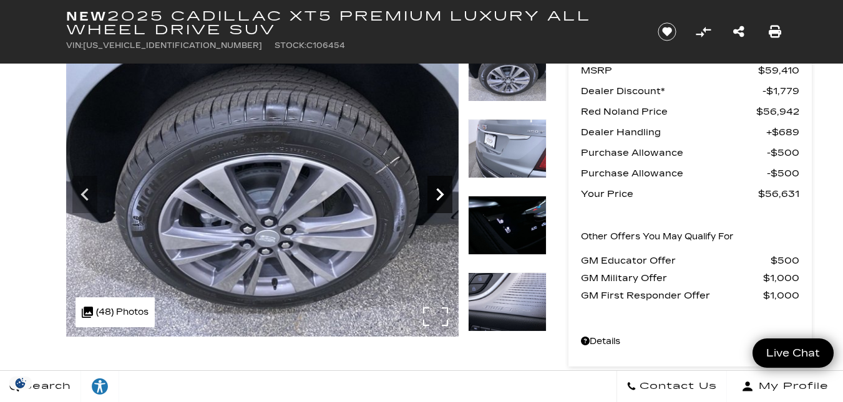
click at [440, 191] on icon "Next" at bounding box center [439, 194] width 25 height 25
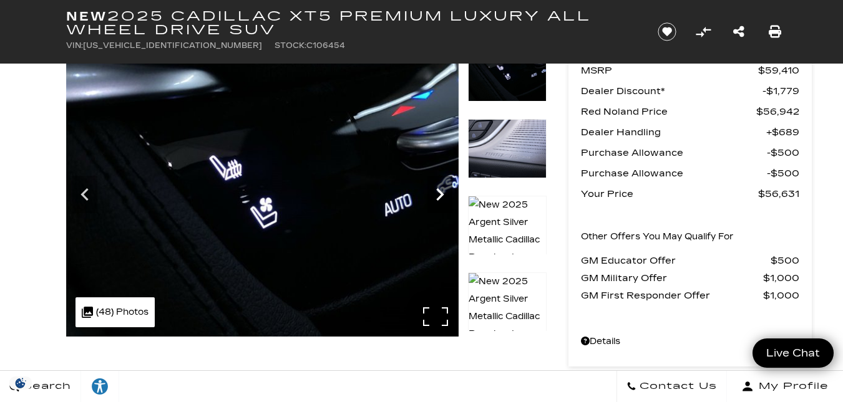
click at [440, 191] on icon "Next" at bounding box center [439, 194] width 25 height 25
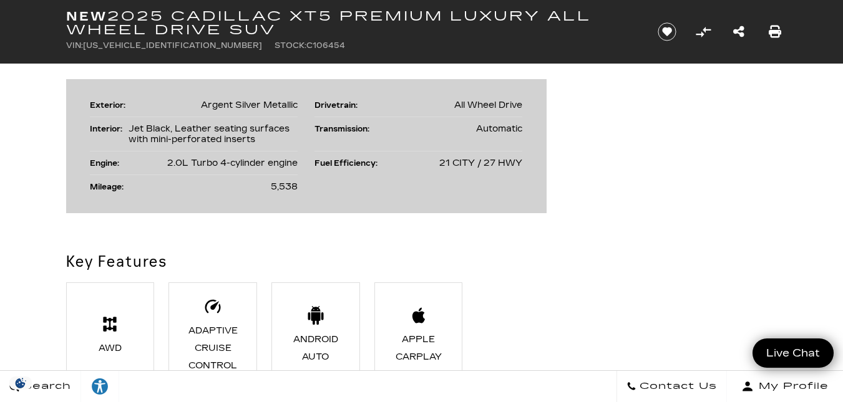
scroll to position [707, 0]
